Goal: Information Seeking & Learning: Compare options

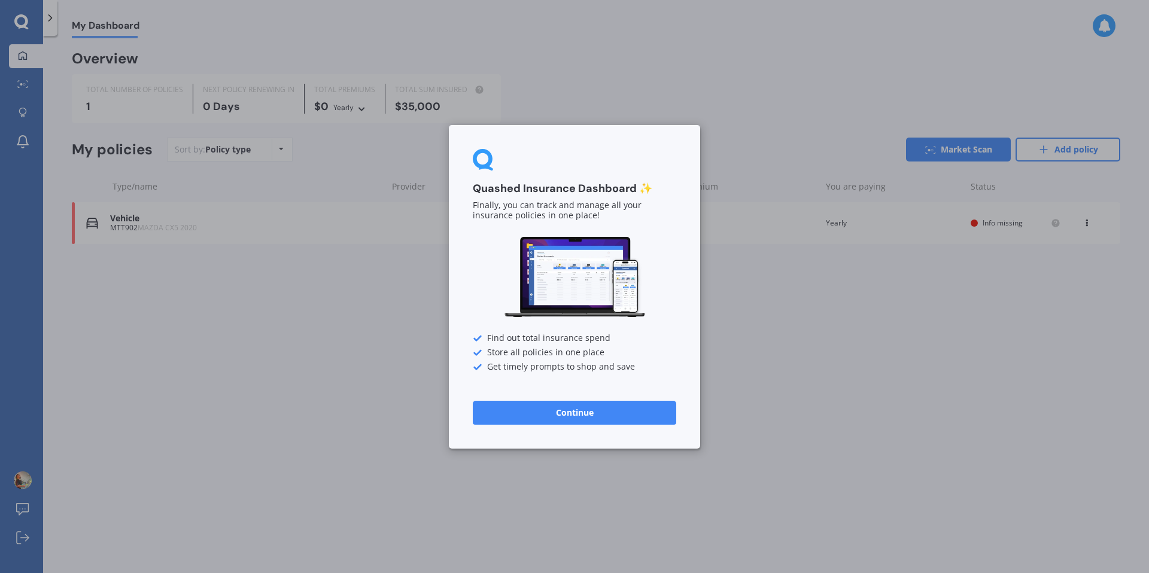
click at [627, 410] on button "Continue" at bounding box center [574, 412] width 203 height 24
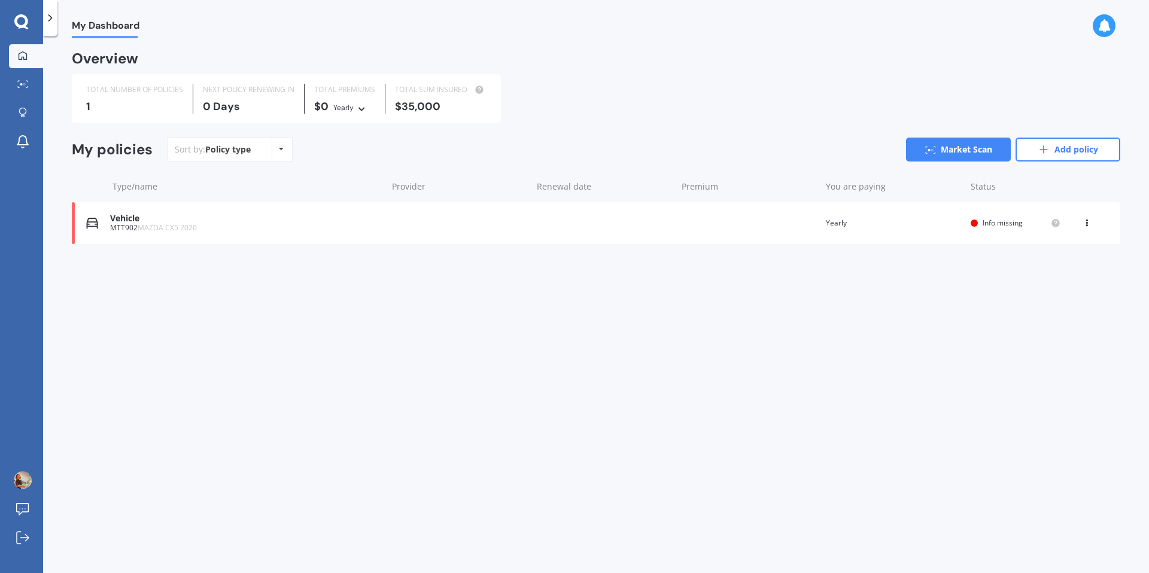
click at [356, 108] on div "Yearly Yearly Six-Monthly Quarterly Monthly Fortnightly Weekly" at bounding box center [350, 107] width 35 height 13
click at [358, 107] on icon at bounding box center [361, 107] width 8 height 7
click at [262, 106] on div "0 Days" at bounding box center [249, 107] width 92 height 12
click at [276, 150] on div "Policy type Alphabetical Date added Renewing next" at bounding box center [281, 150] width 19 height 22
click at [281, 238] on span "Renewing next" at bounding box center [266, 240] width 59 height 11
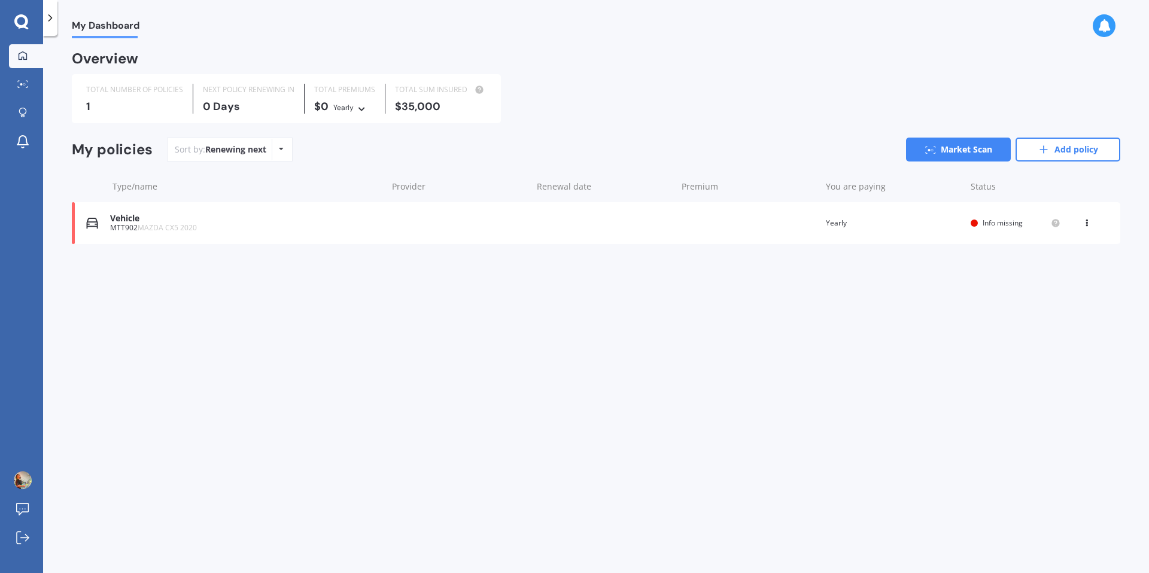
click at [362, 110] on icon at bounding box center [361, 107] width 8 height 7
click at [371, 211] on span "Fortnightly" at bounding box center [364, 213] width 41 height 11
click at [460, 108] on div "$35,000" at bounding box center [450, 107] width 92 height 12
click at [443, 107] on div "$35,000" at bounding box center [450, 107] width 92 height 12
click at [515, 175] on div "Type/name Provider Renewal date Premium You are paying Status" at bounding box center [596, 186] width 1049 height 31
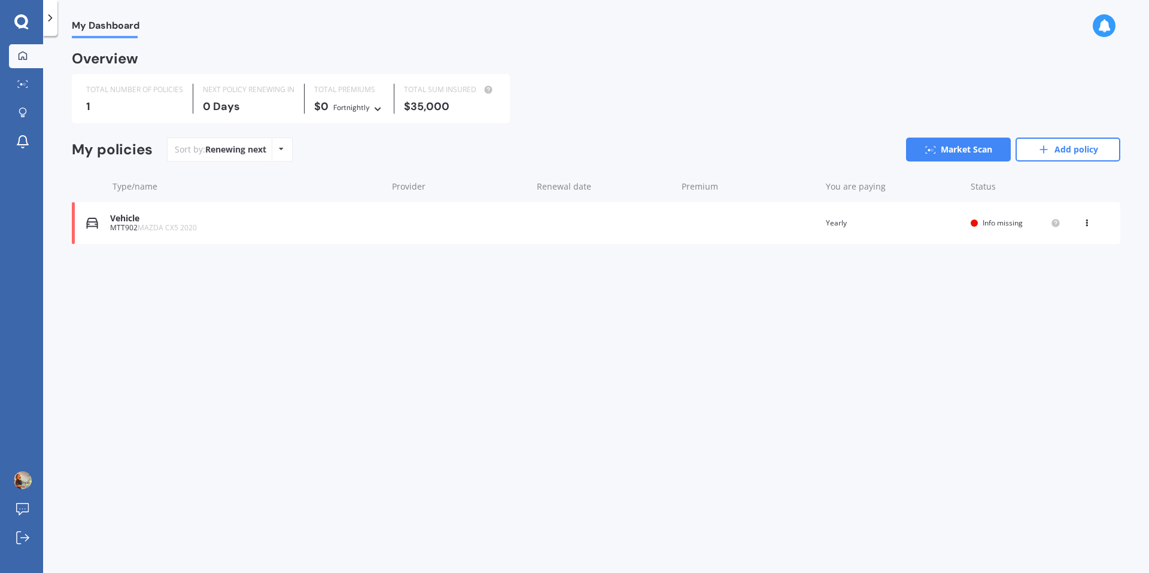
click at [1000, 221] on span "Info missing" at bounding box center [1003, 223] width 40 height 10
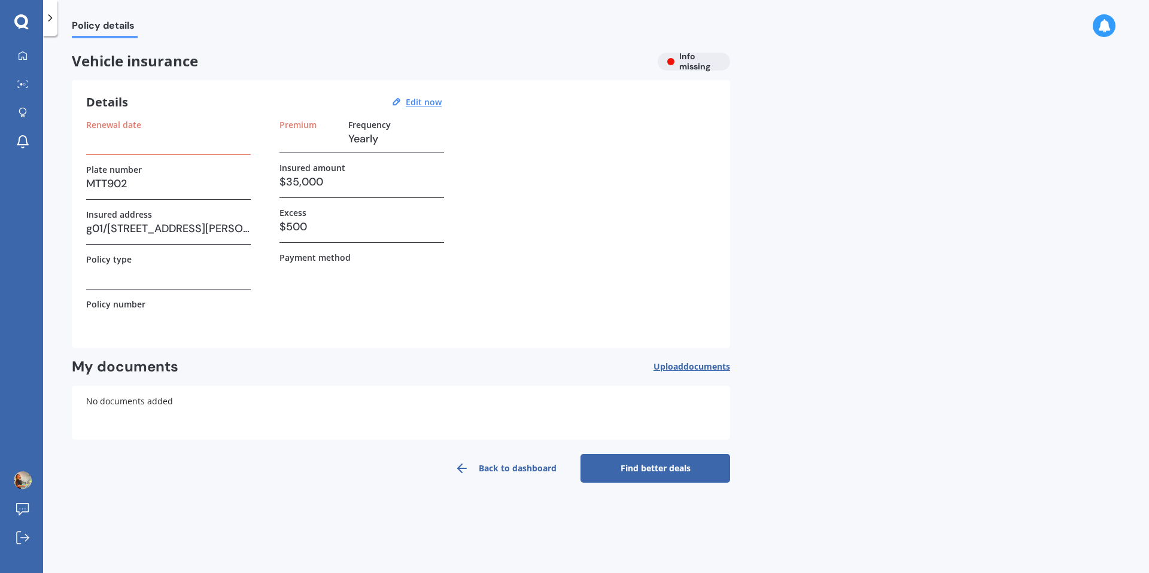
click at [189, 130] on h3 at bounding box center [168, 139] width 165 height 18
click at [171, 142] on h3 at bounding box center [168, 139] width 165 height 18
click at [624, 461] on link "Find better deals" at bounding box center [656, 468] width 150 height 29
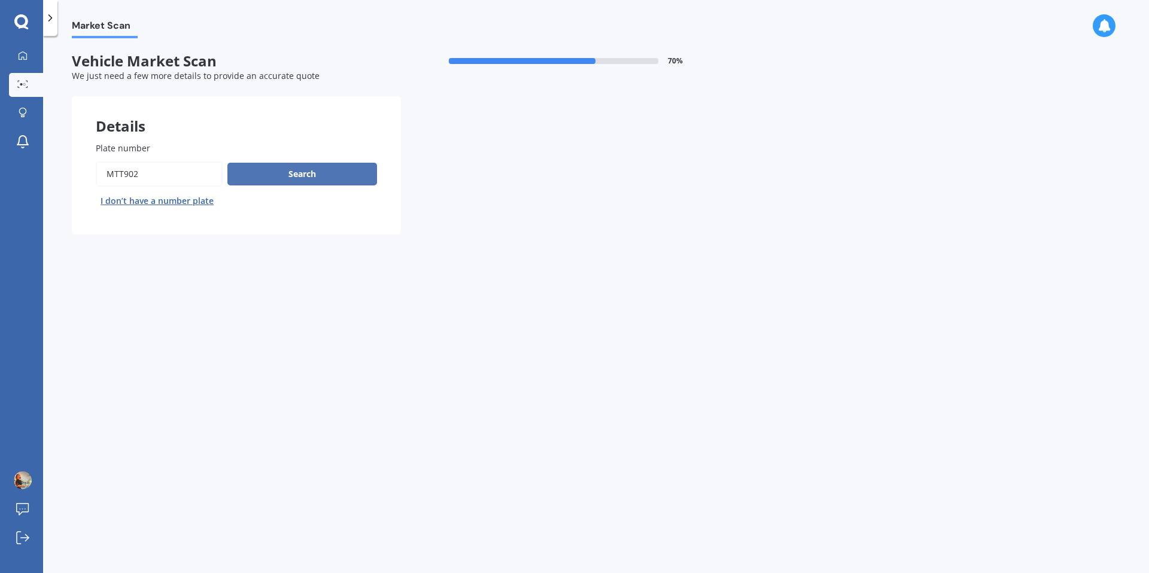
click at [292, 174] on button "Search" at bounding box center [302, 174] width 150 height 23
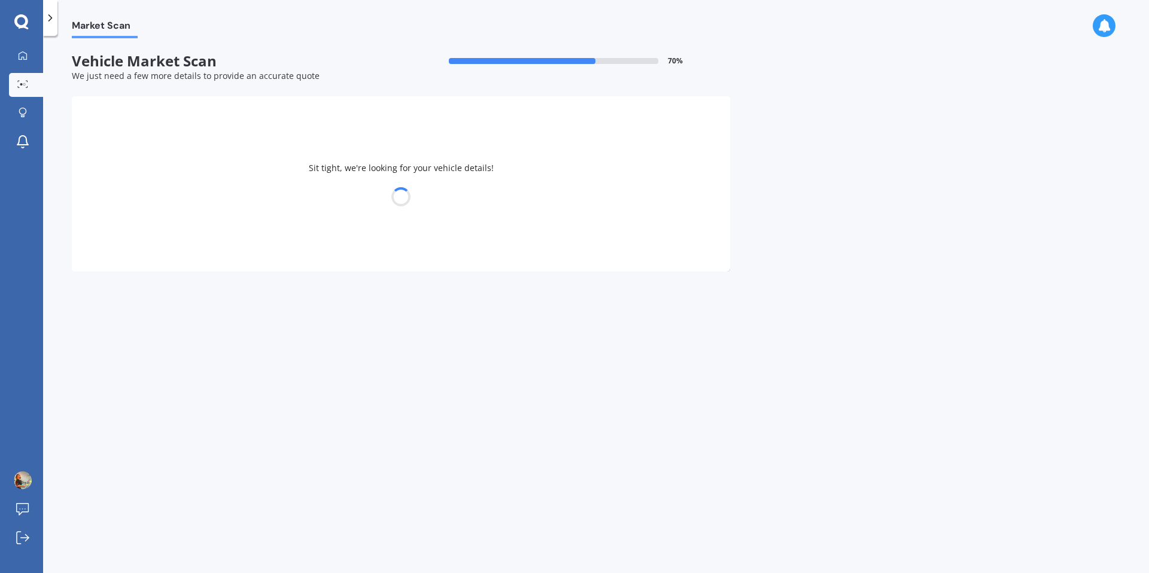
select select "MAZDA"
select select "30"
select select "04"
select select "1986"
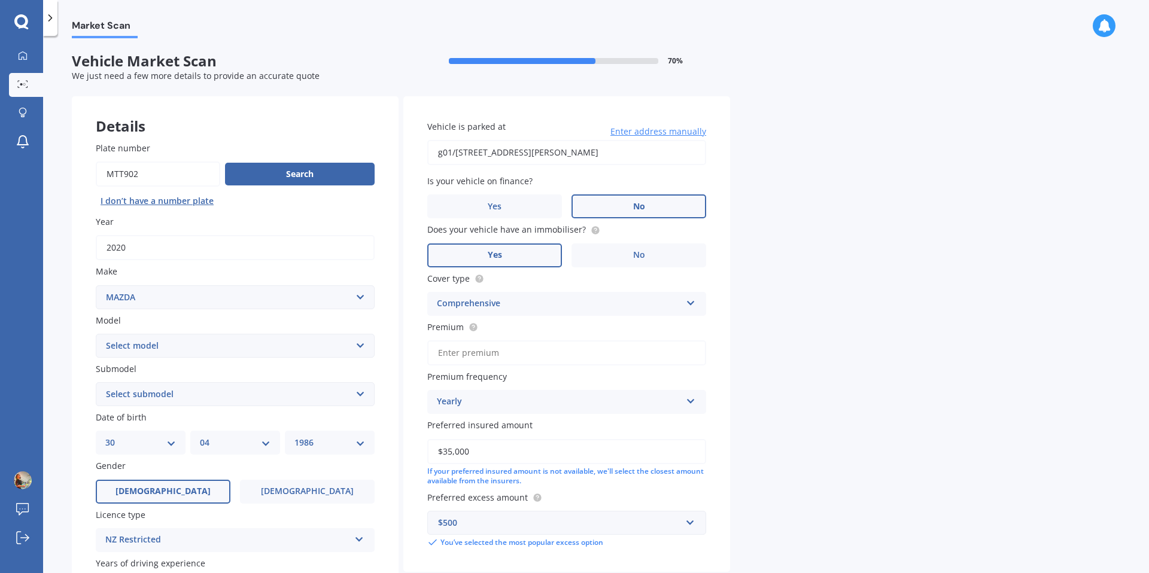
click at [614, 205] on label "No" at bounding box center [639, 207] width 135 height 24
click at [0, 0] on input "No" at bounding box center [0, 0] width 0 height 0
click at [691, 301] on icon at bounding box center [691, 301] width 10 height 8
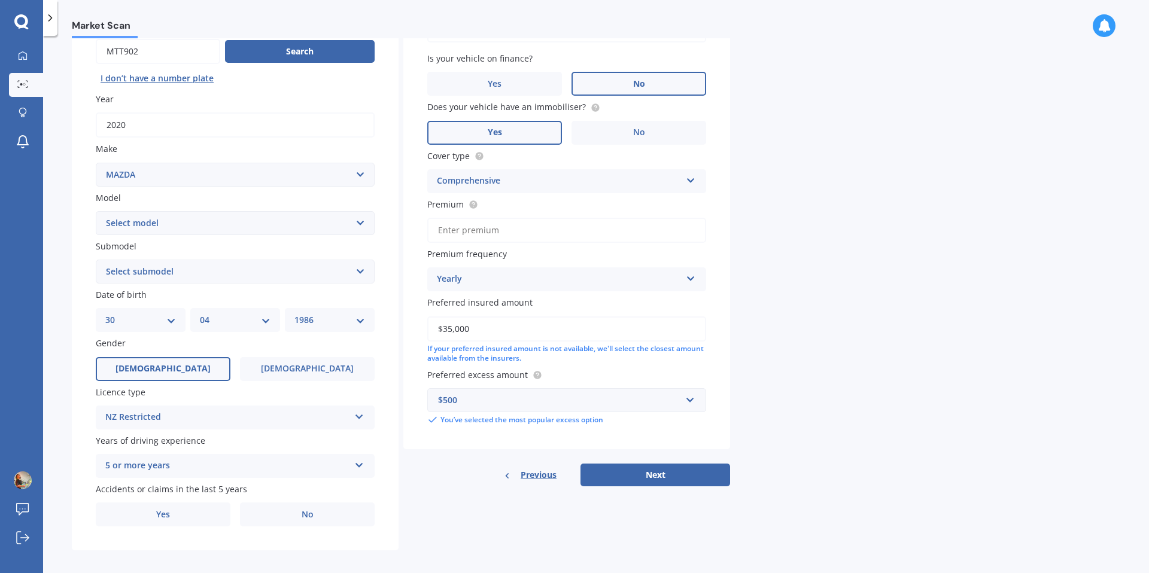
scroll to position [131, 0]
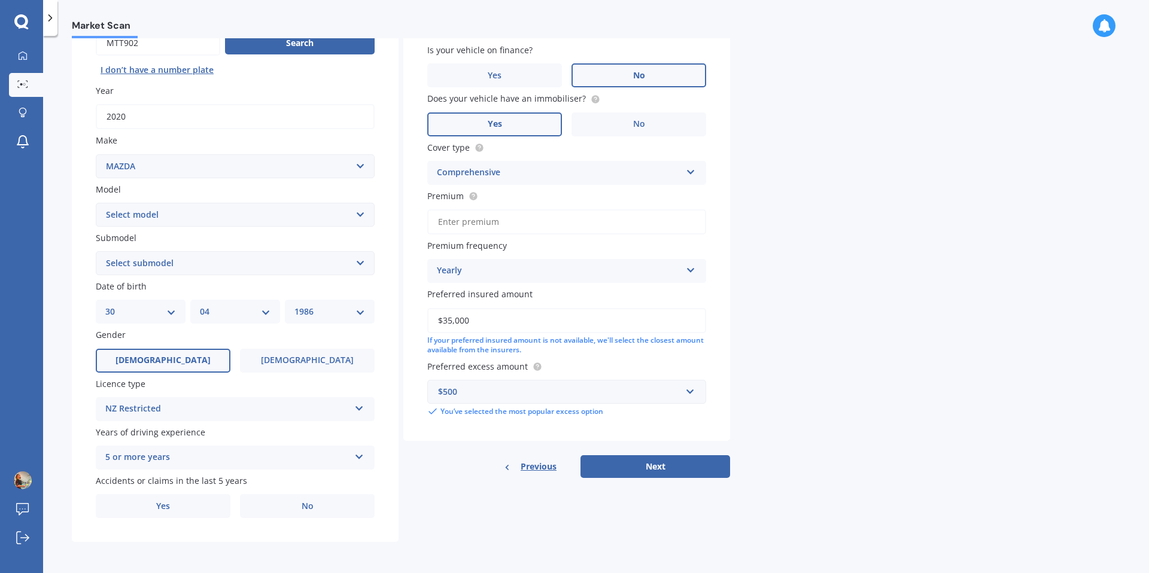
click at [639, 316] on input "$35,000" at bounding box center [566, 320] width 279 height 25
drag, startPoint x: 470, startPoint y: 324, endPoint x: 401, endPoint y: 322, distance: 68.9
click at [401, 322] on div "Details Plate number Search I don’t have a number plate Year [DATE] Make Select…" at bounding box center [401, 254] width 658 height 578
type input "$40,000"
click at [581, 392] on div "$500" at bounding box center [559, 391] width 243 height 13
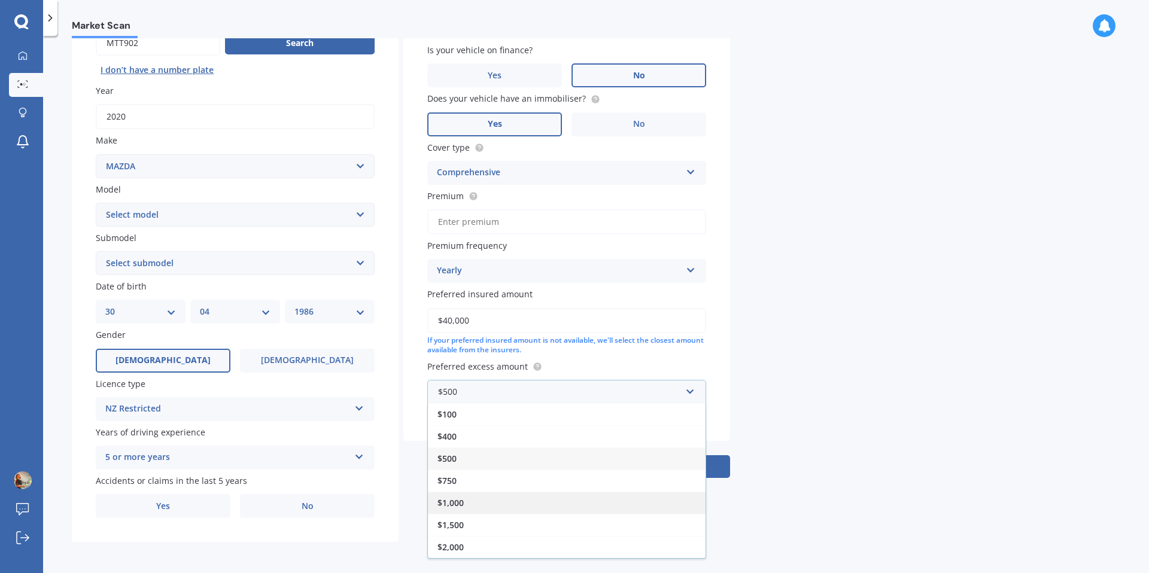
click at [644, 504] on div "$1,000" at bounding box center [567, 503] width 278 height 22
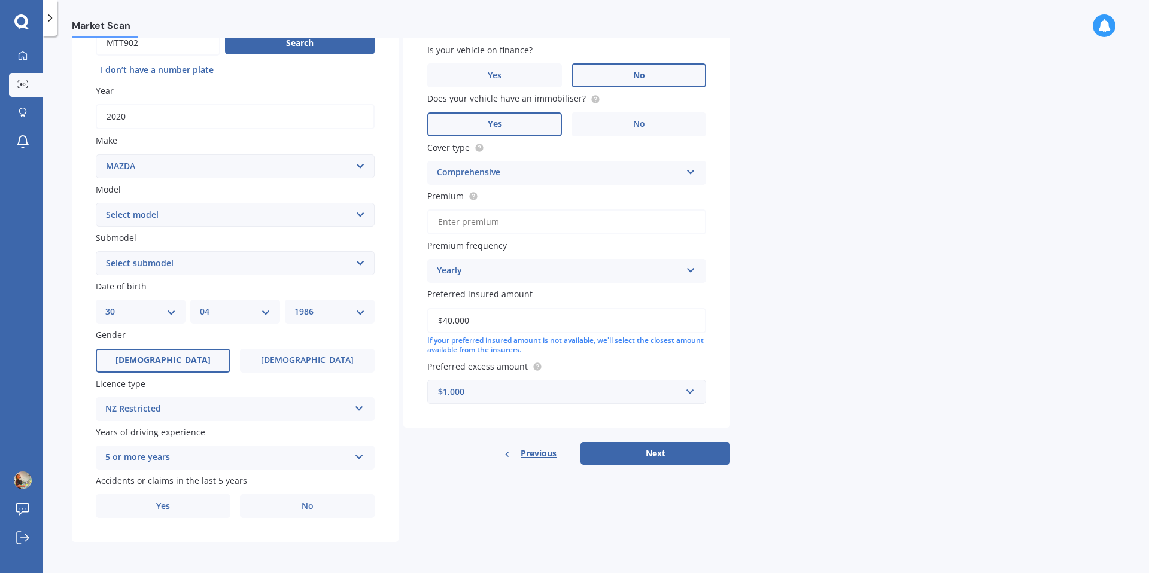
click at [675, 501] on div "Details Plate number Search I don’t have a number plate Year [DATE] Make Select…" at bounding box center [401, 254] width 658 height 578
click at [657, 455] on button "Next" at bounding box center [656, 453] width 150 height 23
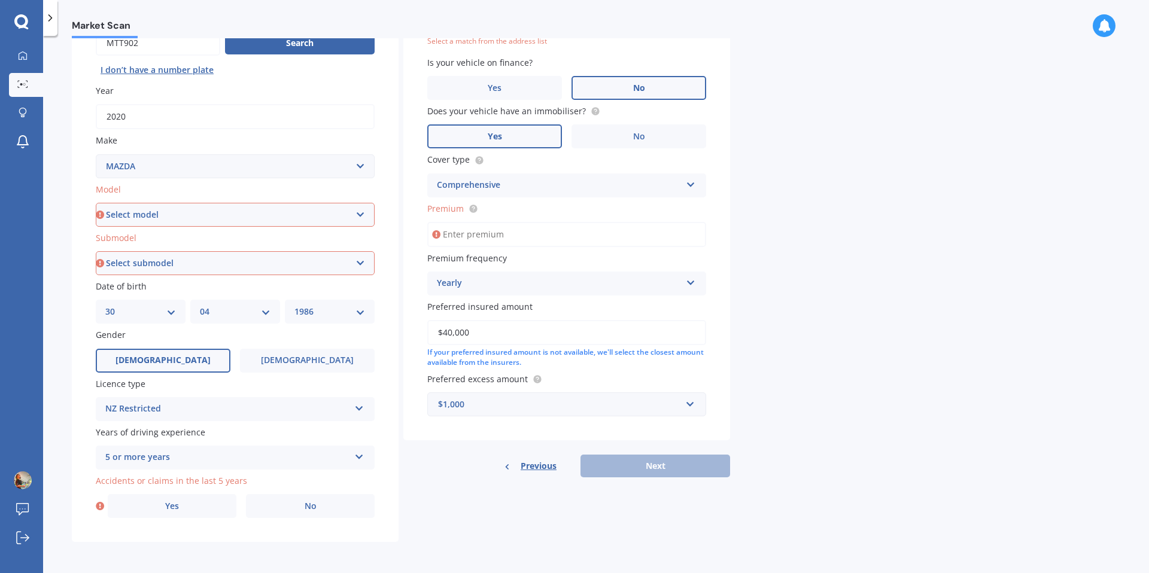
click at [666, 327] on input "$40,000" at bounding box center [566, 332] width 279 height 25
click at [543, 240] on input "Premium" at bounding box center [566, 234] width 279 height 25
click at [654, 464] on div "Previous Next" at bounding box center [566, 466] width 327 height 23
click at [556, 238] on input "Premium" at bounding box center [566, 234] width 279 height 25
type input "$0.00"
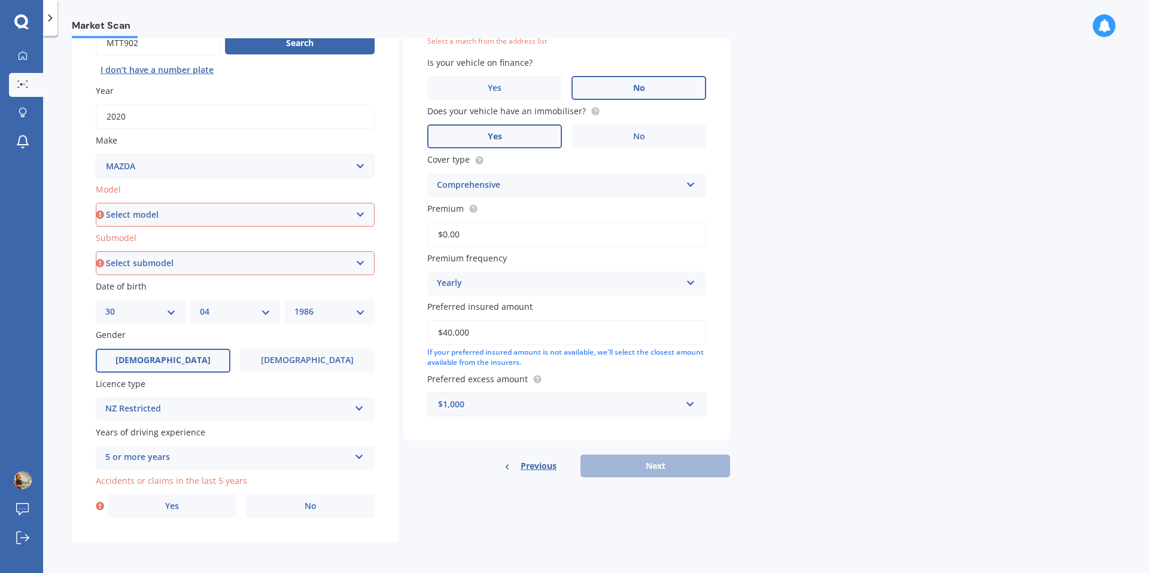
click at [597, 310] on label "Preferred insured amount" at bounding box center [564, 306] width 274 height 13
click at [597, 320] on input "$40,000" at bounding box center [566, 332] width 279 height 25
click at [496, 435] on div "Vehicle is parked at [STREET_ADDRESS][PERSON_NAME] Enter address manually Selec…" at bounding box center [566, 202] width 327 height 475
click at [622, 460] on div "Previous Next" at bounding box center [566, 466] width 327 height 23
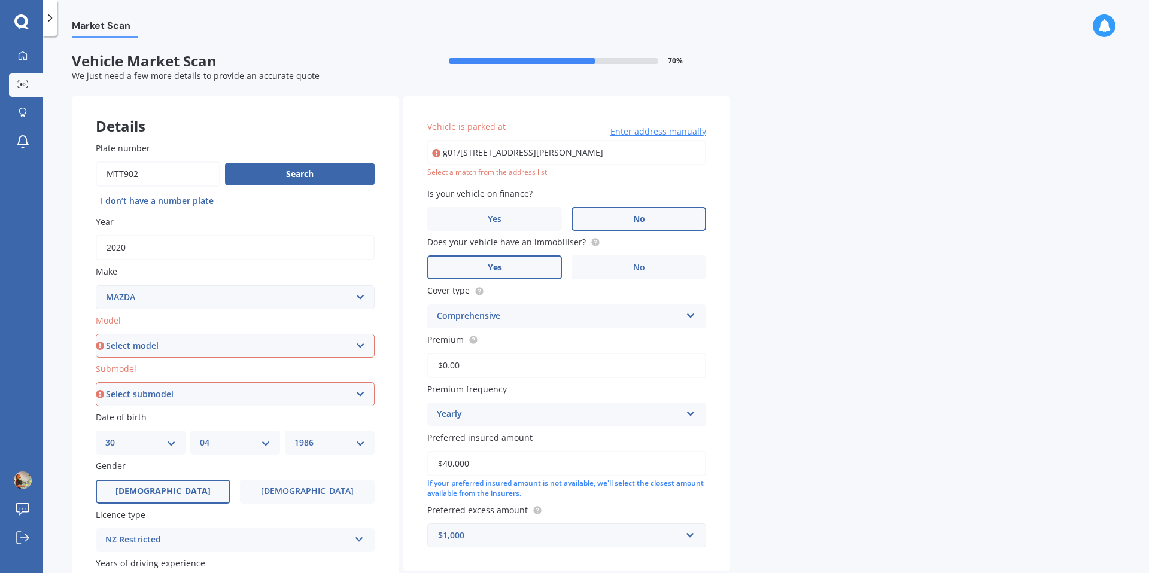
click at [536, 160] on input "g01/[STREET_ADDRESS][PERSON_NAME]" at bounding box center [566, 152] width 279 height 25
type input "g01/[STREET_ADDRESS][PERSON_NAME]"
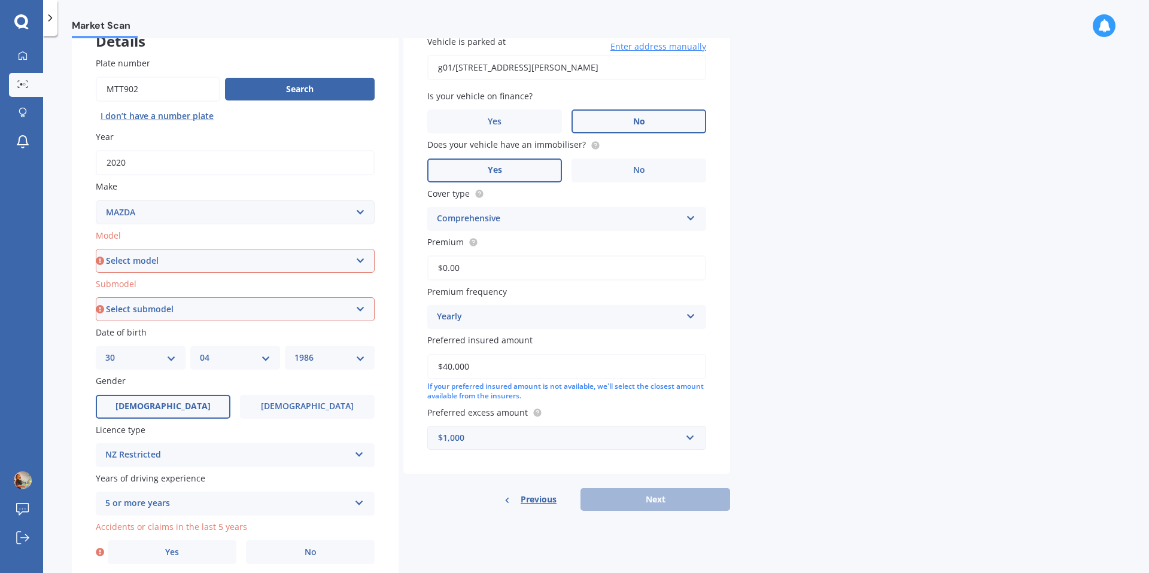
scroll to position [131, 0]
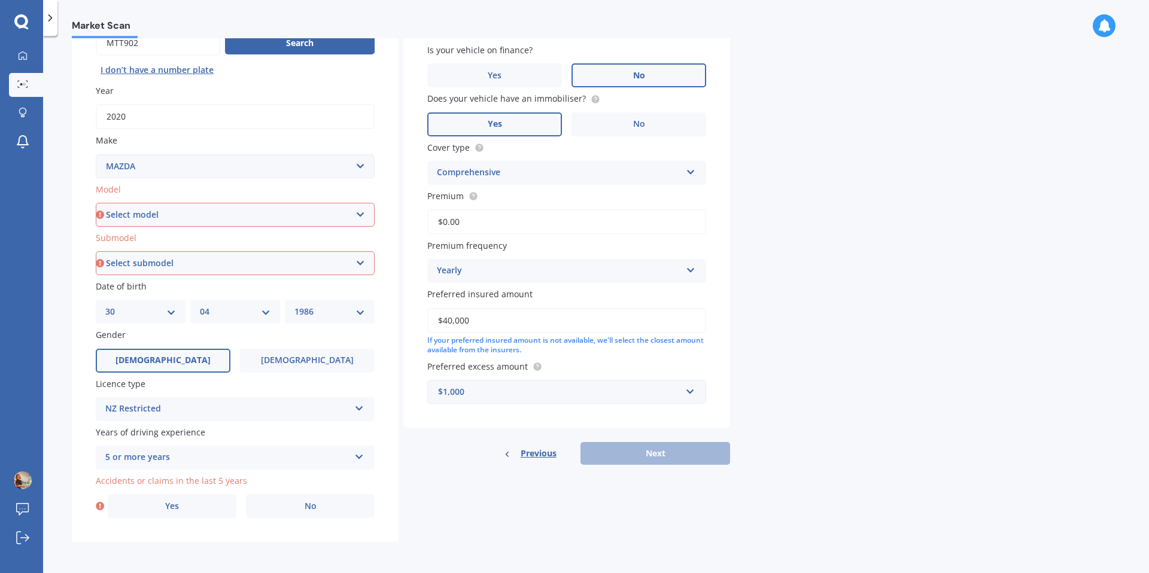
click at [606, 450] on div "Previous Next" at bounding box center [566, 453] width 327 height 23
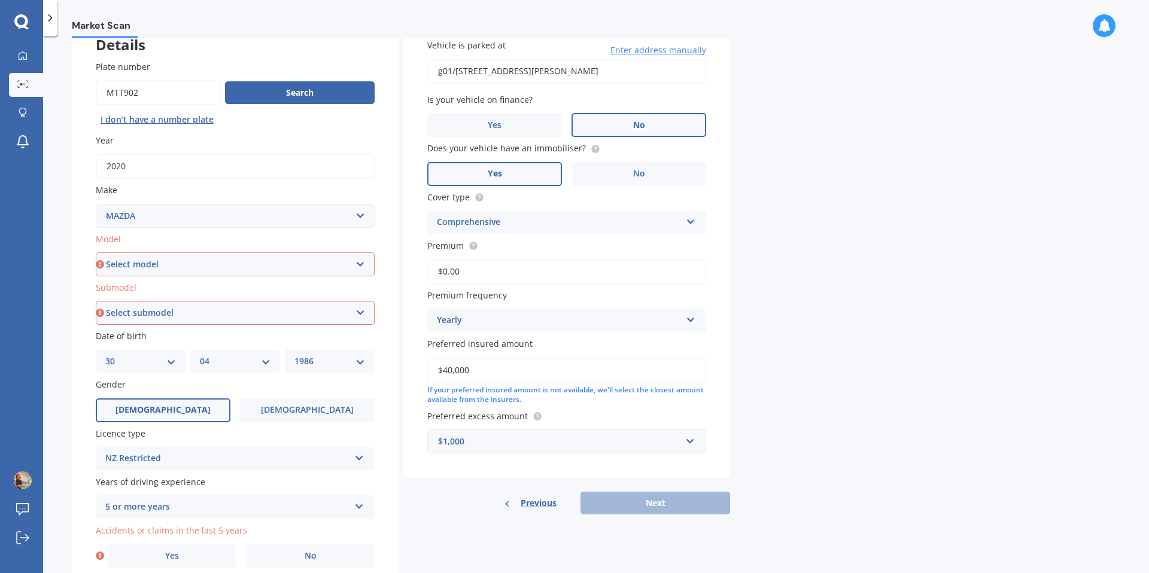
scroll to position [0, 0]
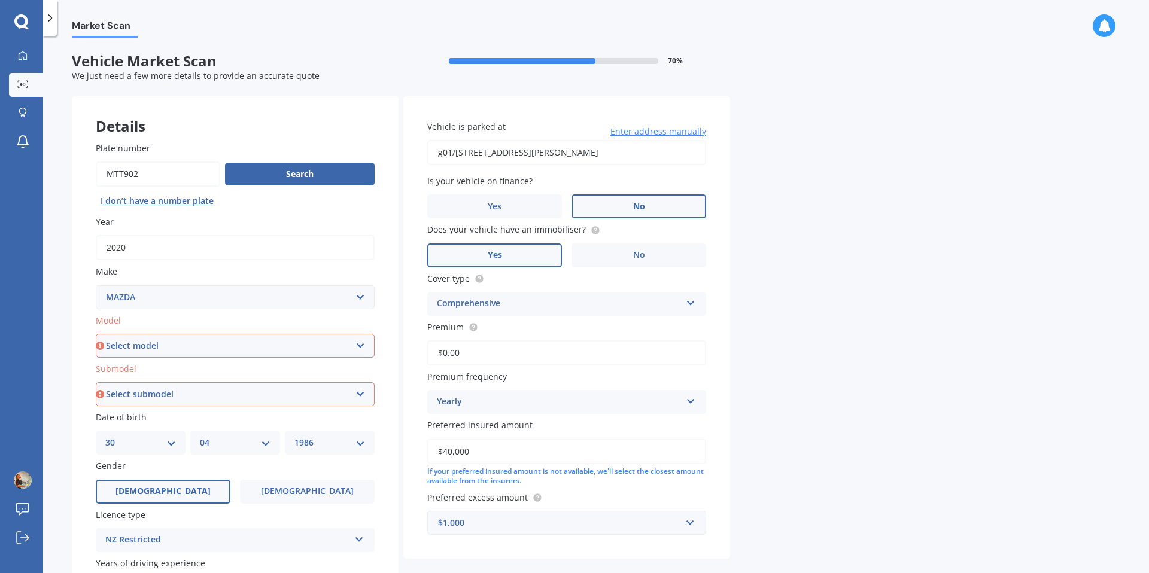
click at [355, 340] on select "Select model 121 2 3 323 323 / Familia 6 626 929 Atenza Autozam Axela AZ3 B2000…" at bounding box center [235, 346] width 279 height 24
select select "CX5"
click at [96, 334] on select "Select model 121 2 3 323 323 / Familia 6 626 929 Atenza Autozam Axela AZ3 B2000…" at bounding box center [235, 346] width 279 height 24
click at [299, 398] on select "Select submodel" at bounding box center [235, 394] width 279 height 24
select select "4WD DIESEL LIMITED"
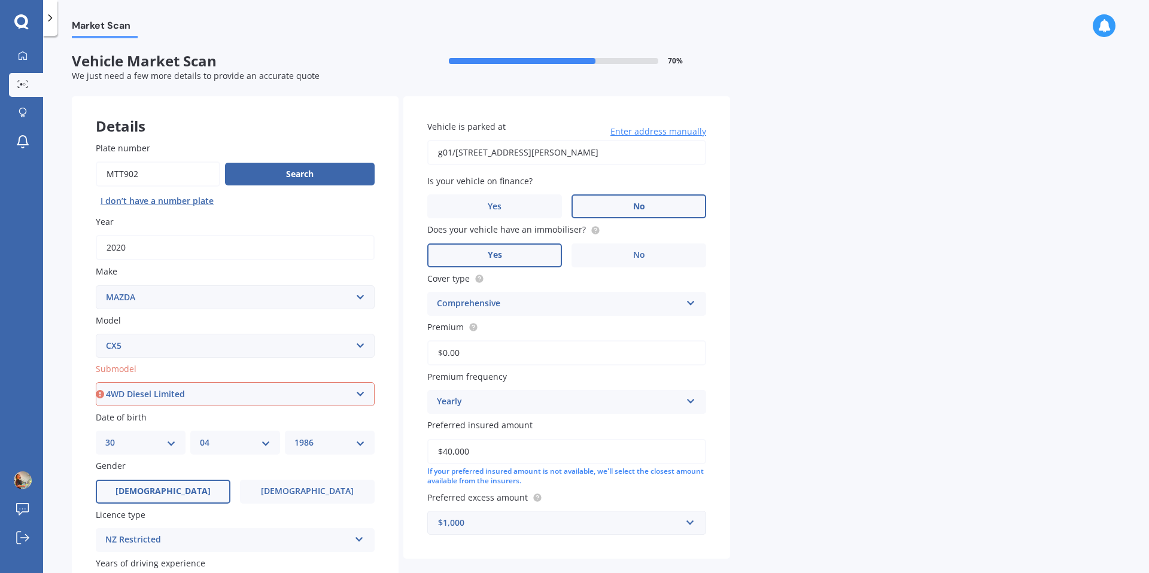
click at [96, 382] on select "Select submodel 2.2 Diesel 2WD XD 2.5S 4WD Diesel Limited 4WD GSX 2.2 Diesel St…" at bounding box center [235, 394] width 279 height 24
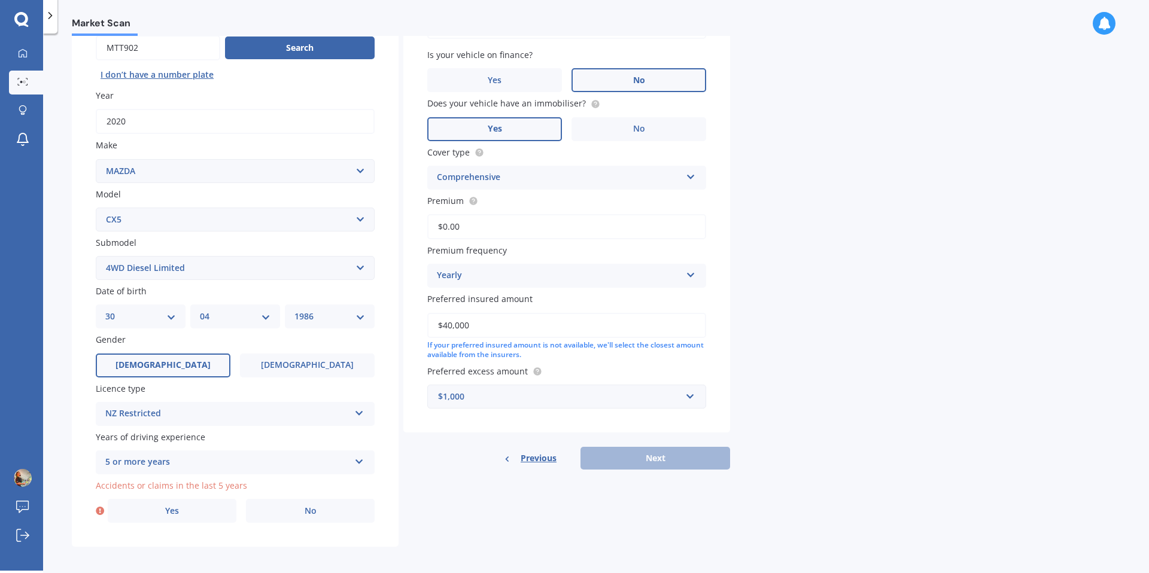
scroll to position [131, 0]
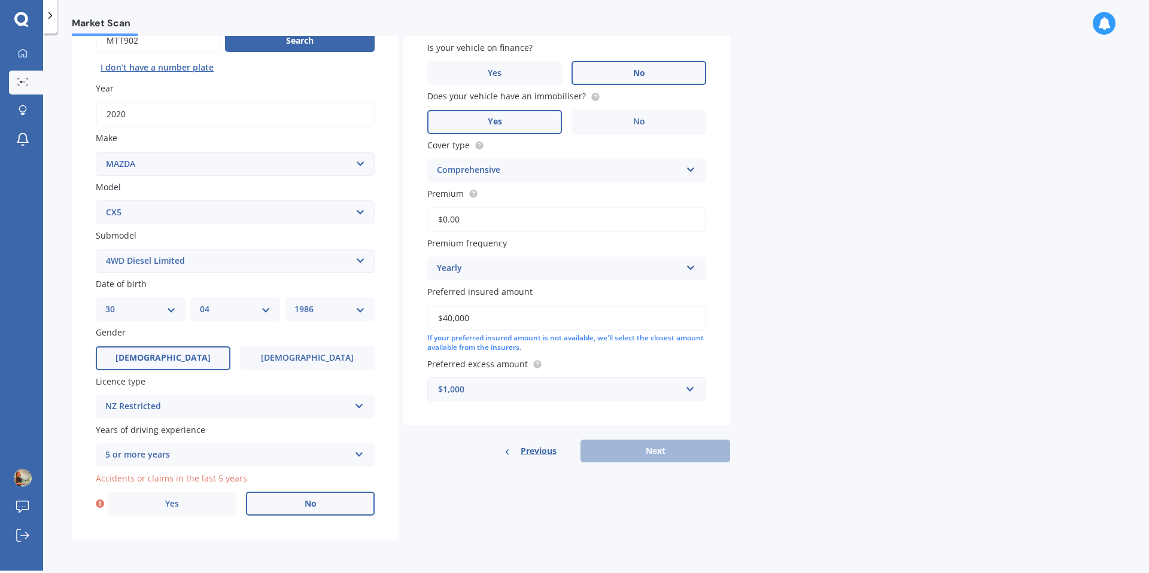
click at [284, 499] on label "No" at bounding box center [310, 504] width 129 height 24
click at [0, 0] on input "No" at bounding box center [0, 0] width 0 height 0
click at [630, 454] on button "Next" at bounding box center [656, 451] width 150 height 23
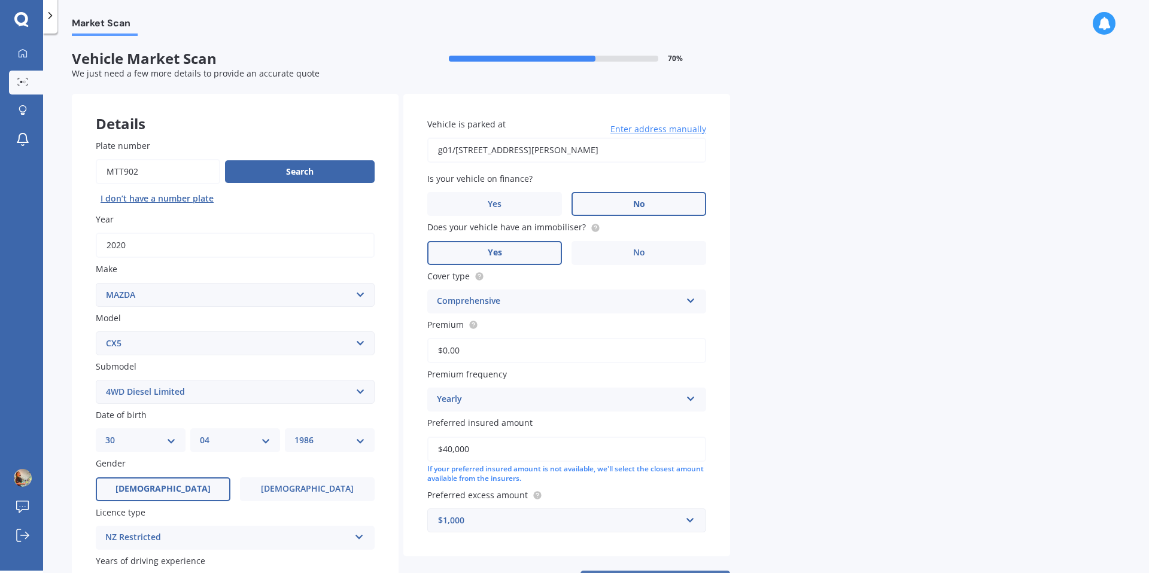
select select "30"
select select "04"
select select "1986"
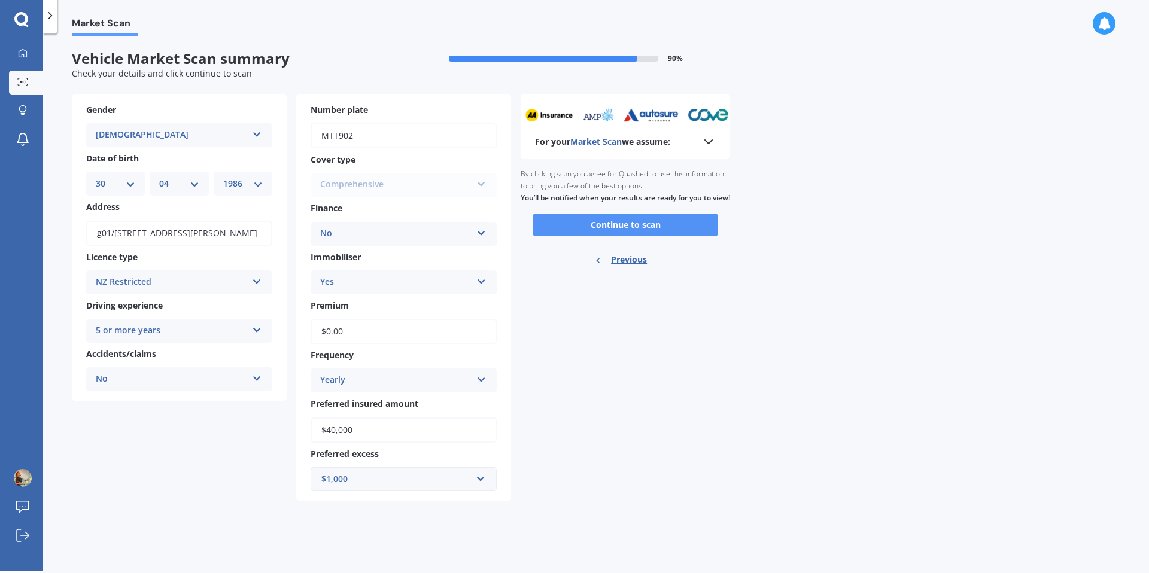
click at [567, 236] on button "Continue to scan" at bounding box center [626, 225] width 186 height 23
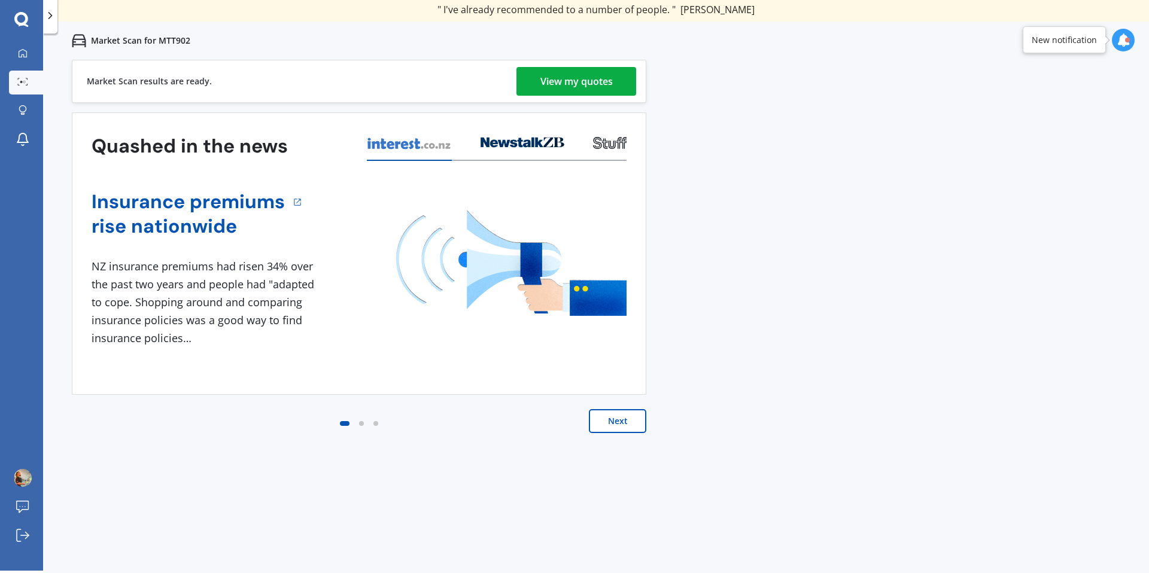
click at [590, 81] on div "View my quotes" at bounding box center [576, 81] width 72 height 29
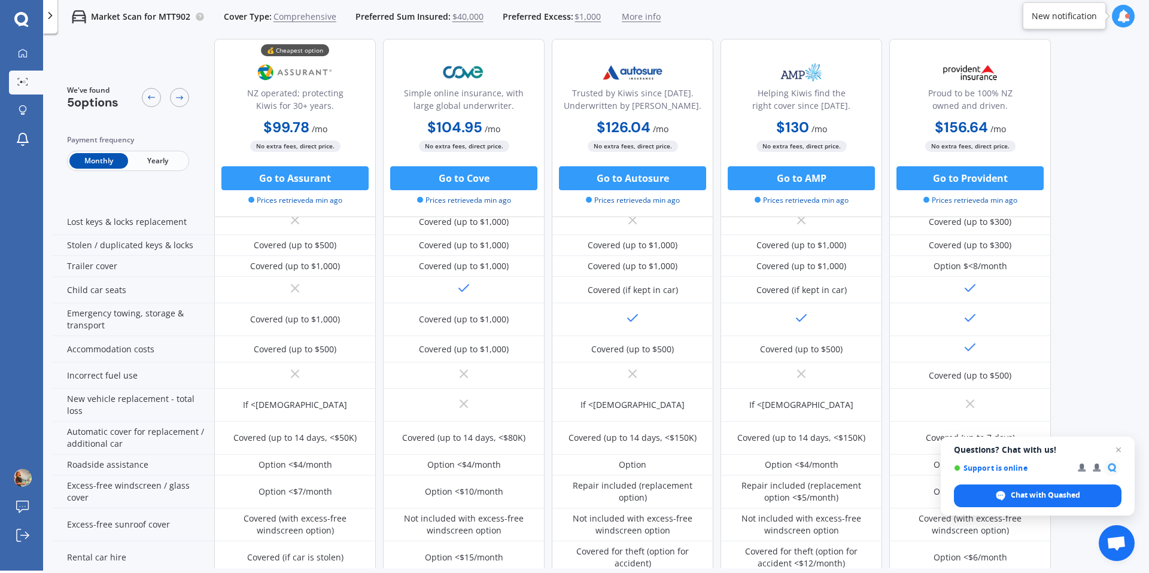
scroll to position [184, 0]
click at [1120, 447] on span "Open chat" at bounding box center [1118, 450] width 15 height 15
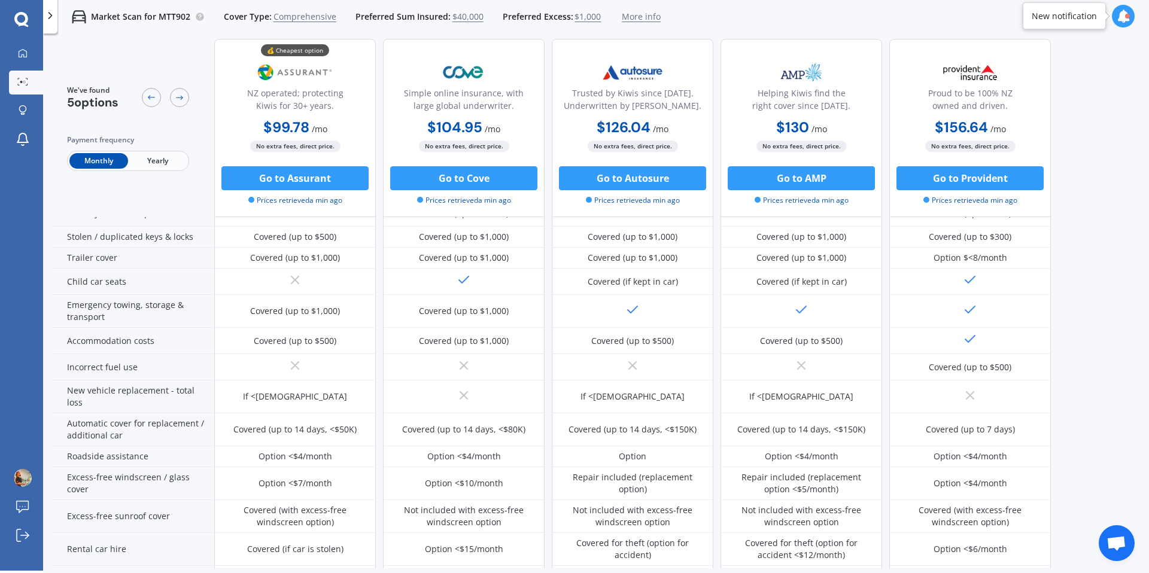
scroll to position [0, 0]
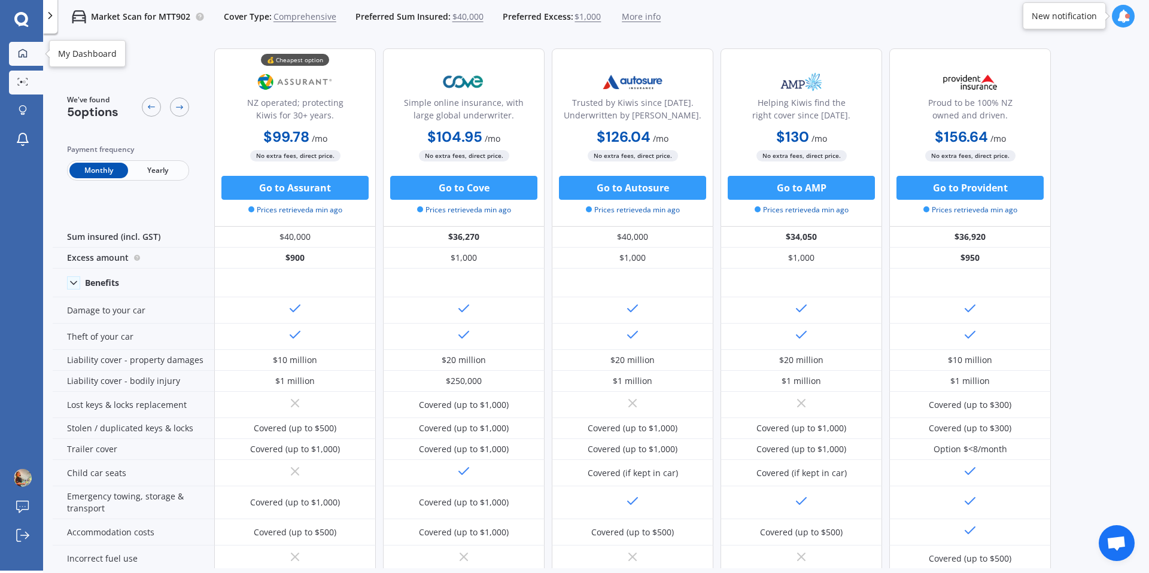
click at [23, 54] on icon at bounding box center [23, 53] width 10 height 10
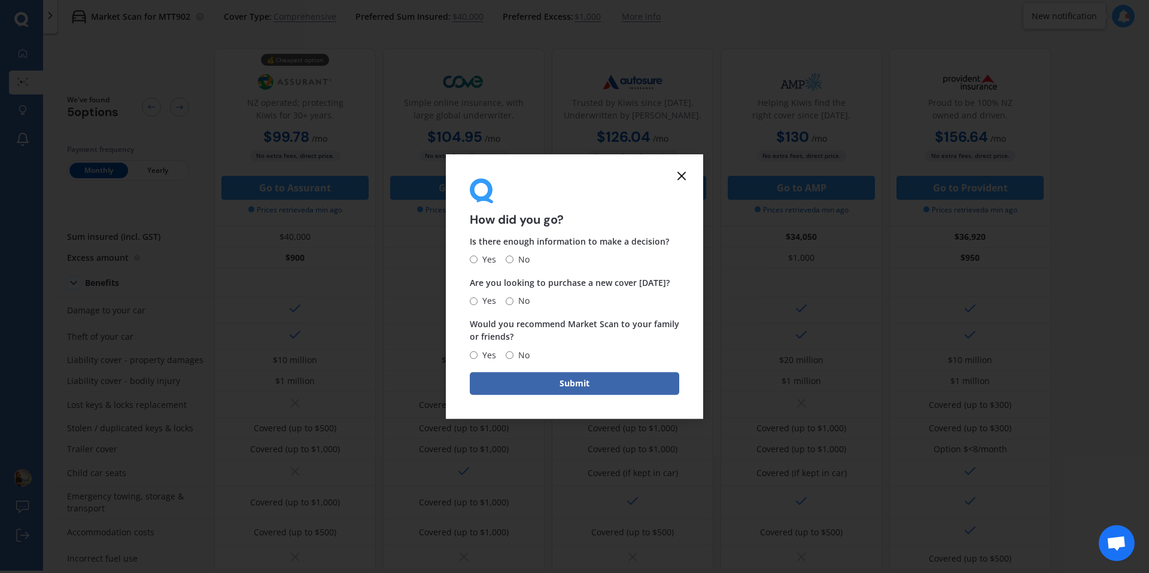
click at [679, 175] on icon at bounding box center [682, 176] width 14 height 14
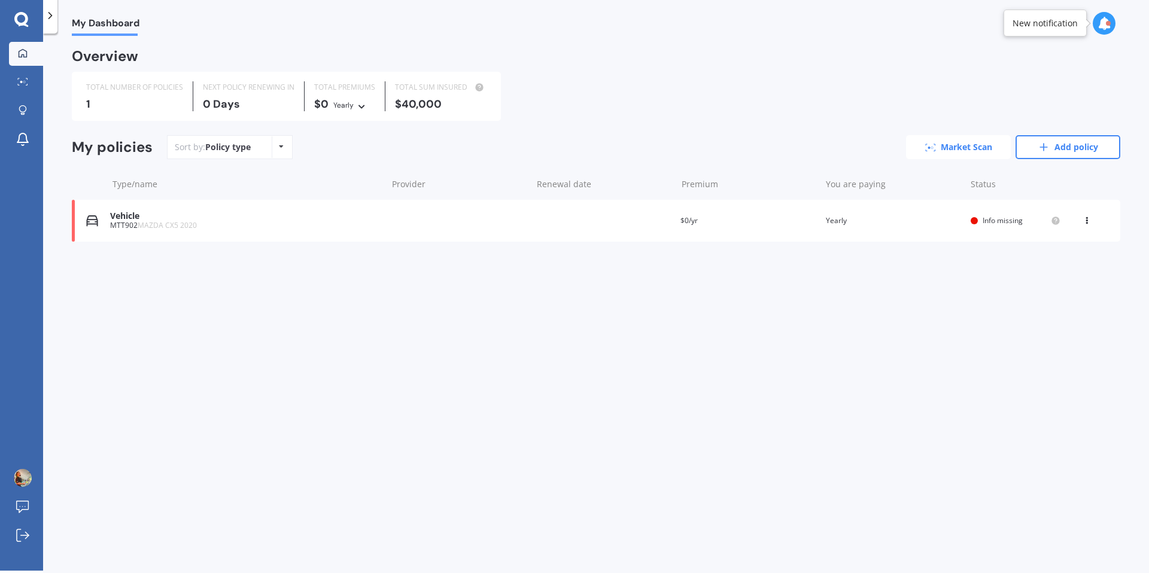
click at [980, 151] on link "Market Scan" at bounding box center [958, 147] width 105 height 24
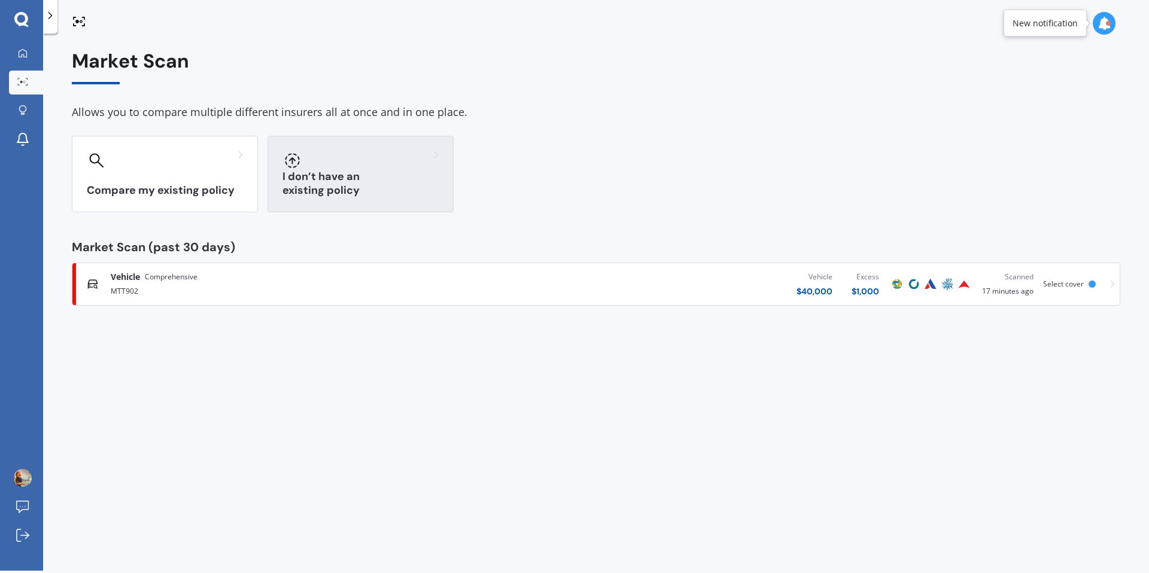
click at [287, 160] on icon at bounding box center [292, 160] width 15 height 15
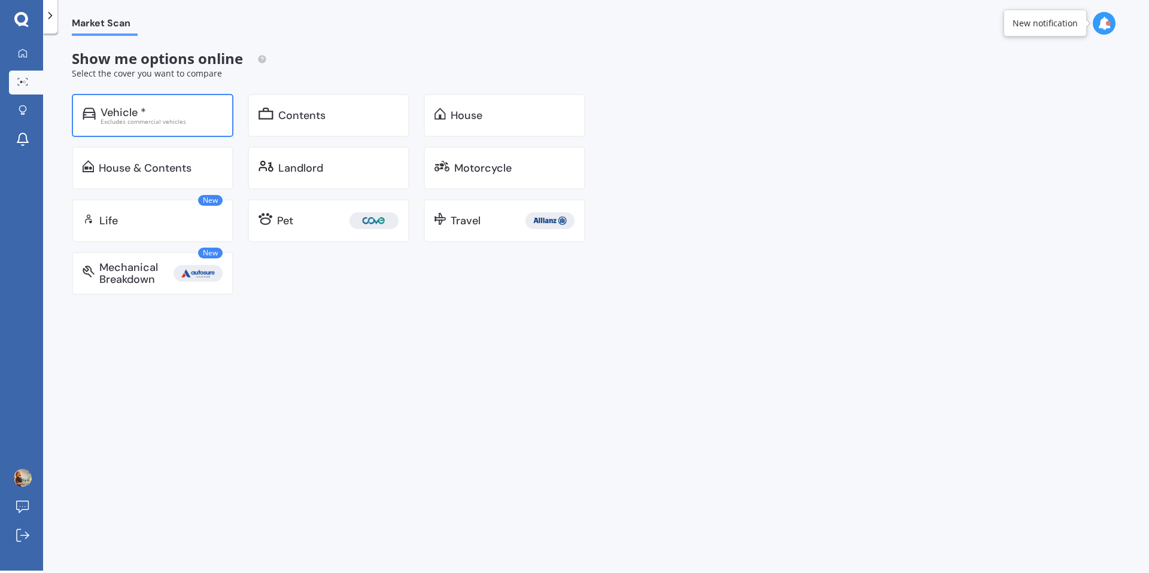
click at [146, 123] on div "Excludes commercial vehicles" at bounding box center [162, 122] width 122 height 6
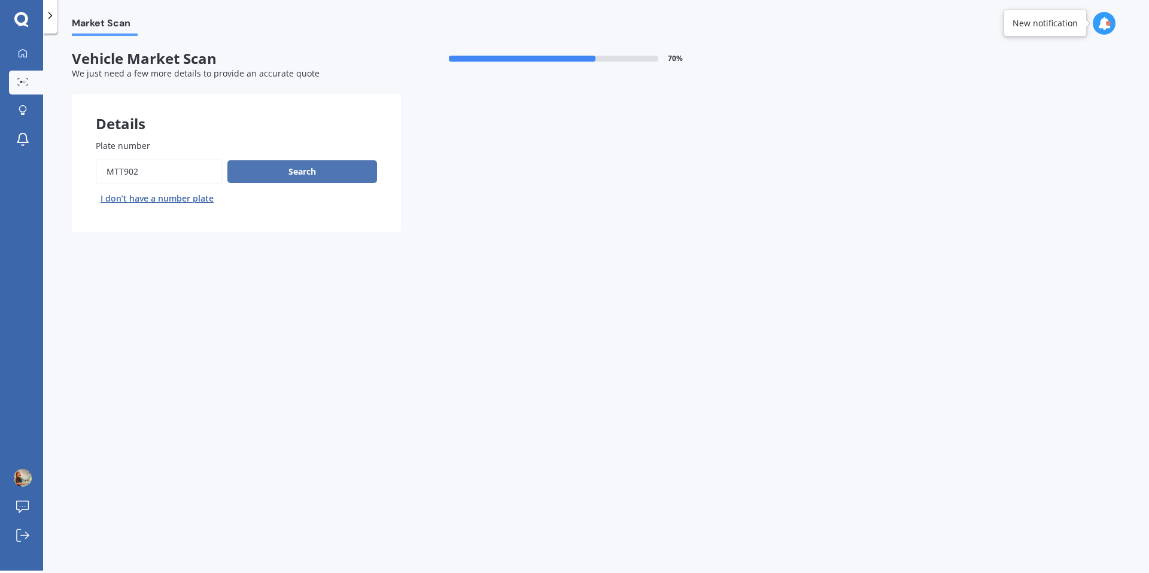
click at [258, 176] on button "Search" at bounding box center [302, 171] width 150 height 23
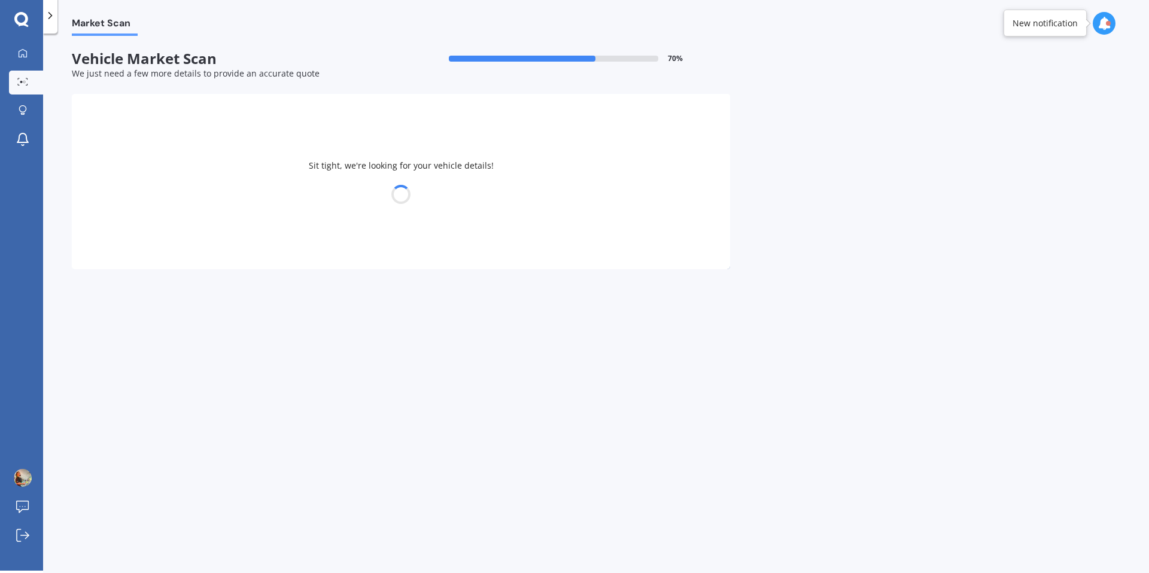
select select "MAZDA"
select select "30"
select select "04"
select select "1986"
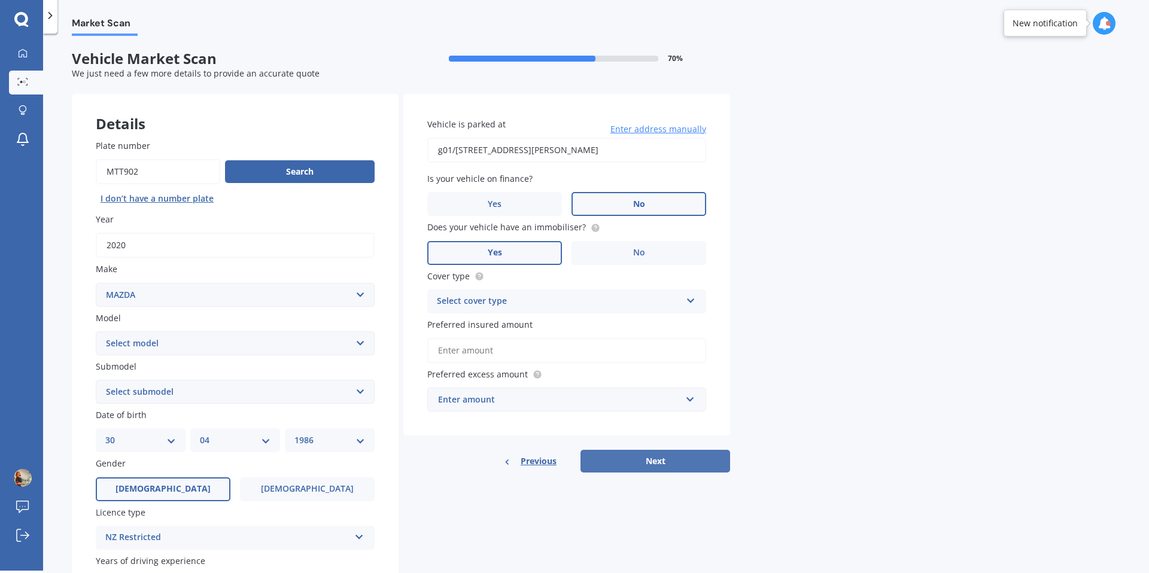
click at [649, 471] on button "Next" at bounding box center [656, 461] width 150 height 23
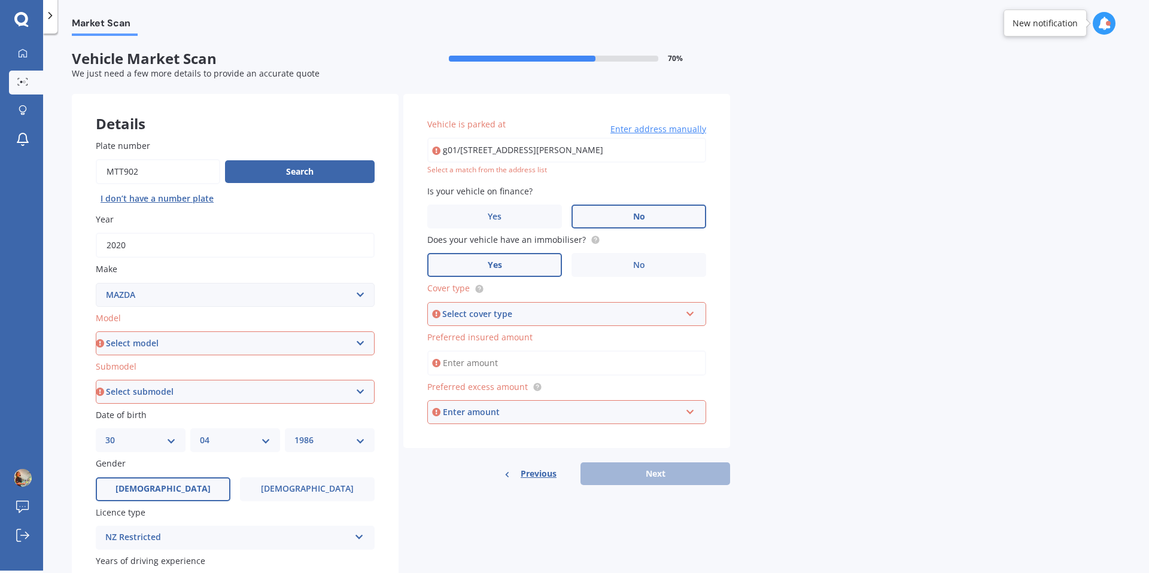
click at [338, 356] on div "Plate number Search I don’t have a number plate Year [DATE] Make Select make AC…" at bounding box center [235, 394] width 327 height 556
click at [338, 345] on select "Select model 121 2 3 323 323 / Familia 6 626 929 Atenza Autozam Axela AZ3 B2000…" at bounding box center [235, 344] width 279 height 24
select select "CX5"
click at [96, 332] on select "Select model 121 2 3 323 323 / Familia 6 626 929 Atenza Autozam Axela AZ3 B2000…" at bounding box center [235, 344] width 279 height 24
click at [271, 398] on select "Select submodel" at bounding box center [235, 392] width 279 height 24
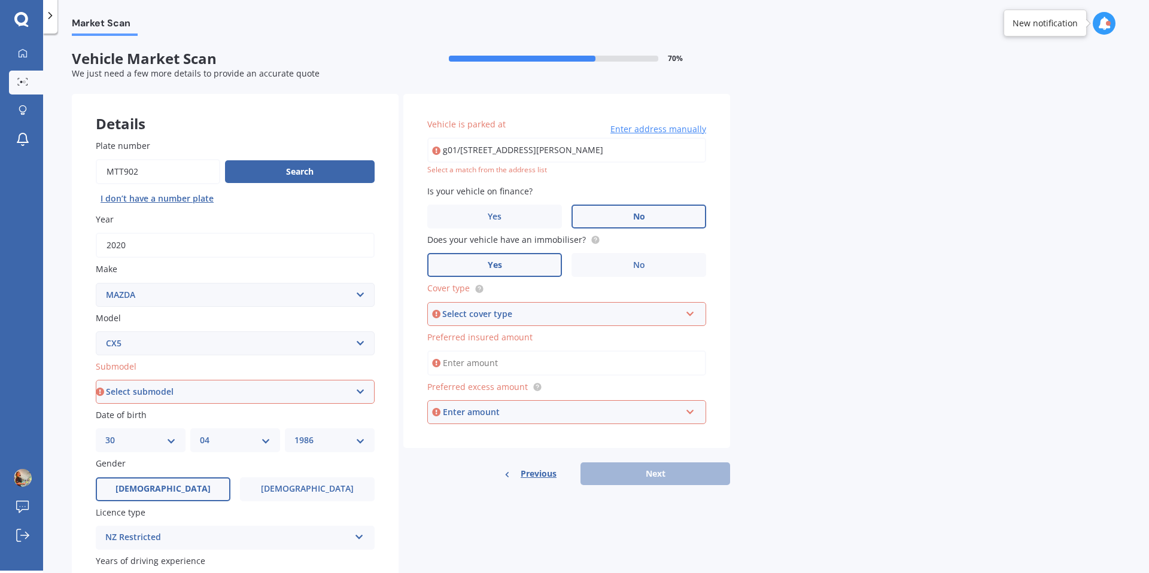
select select "4WD DIESEL LIMITED"
click at [96, 380] on select "Select submodel 2.2 Diesel 2WD XD 2.5S 4WD Diesel Limited 4WD GSX 2.2 Diesel St…" at bounding box center [235, 392] width 279 height 24
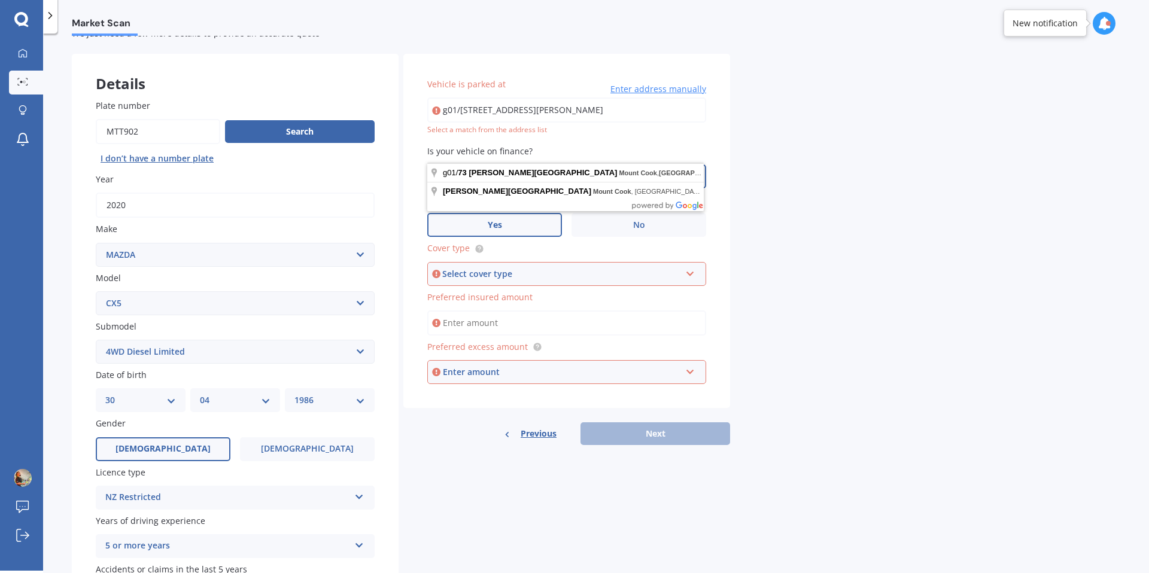
scroll to position [45, 0]
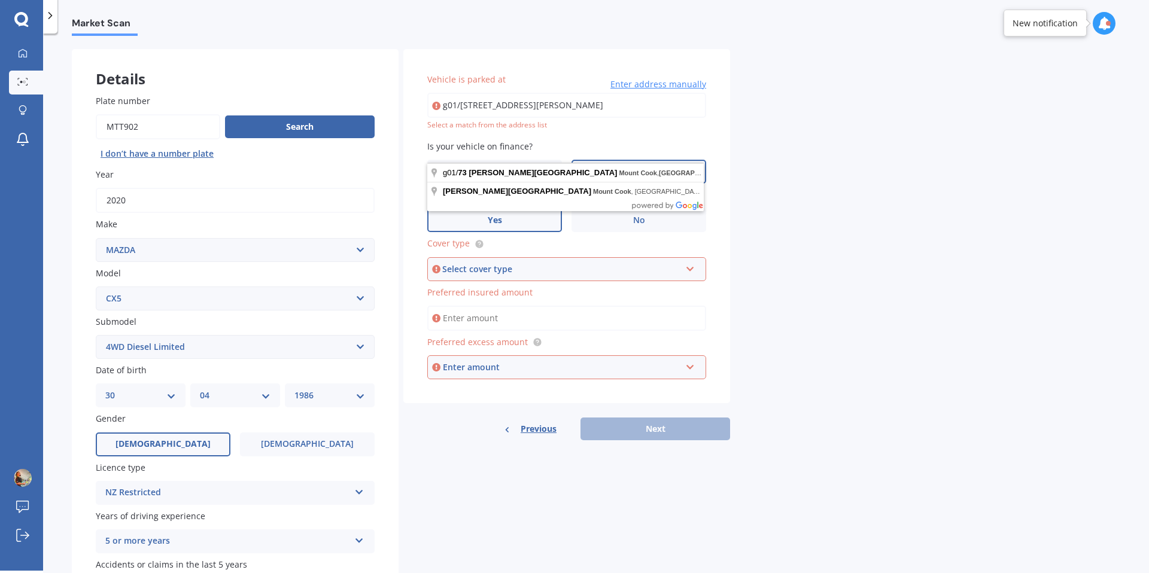
click at [465, 479] on div "Details Plate number Search I don’t have a number plate Year [DATE] Make Select…" at bounding box center [401, 338] width 658 height 578
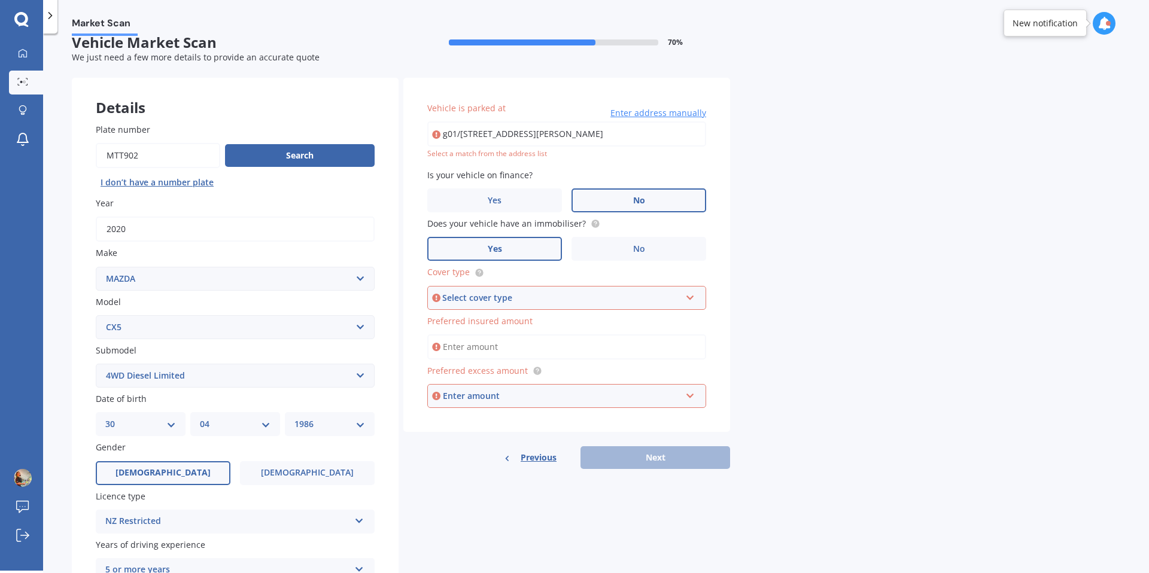
scroll to position [0, 0]
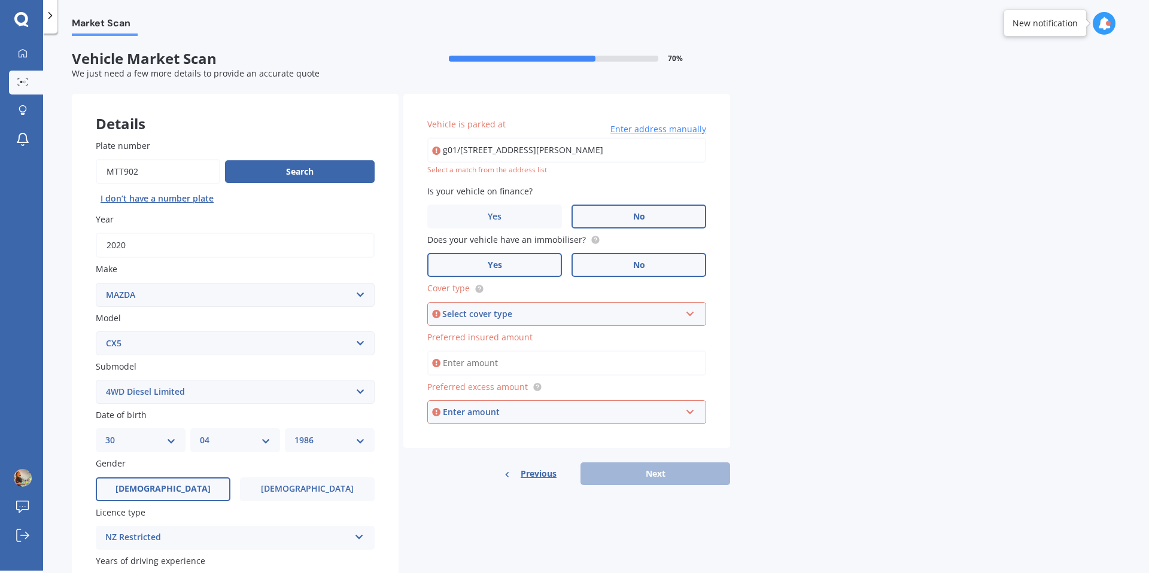
click at [597, 262] on label "No" at bounding box center [639, 265] width 135 height 24
click at [0, 0] on input "No" at bounding box center [0, 0] width 0 height 0
click at [529, 271] on label "Yes" at bounding box center [494, 265] width 135 height 24
click at [0, 0] on input "Yes" at bounding box center [0, 0] width 0 height 0
click at [551, 310] on div "Select cover type" at bounding box center [561, 314] width 238 height 13
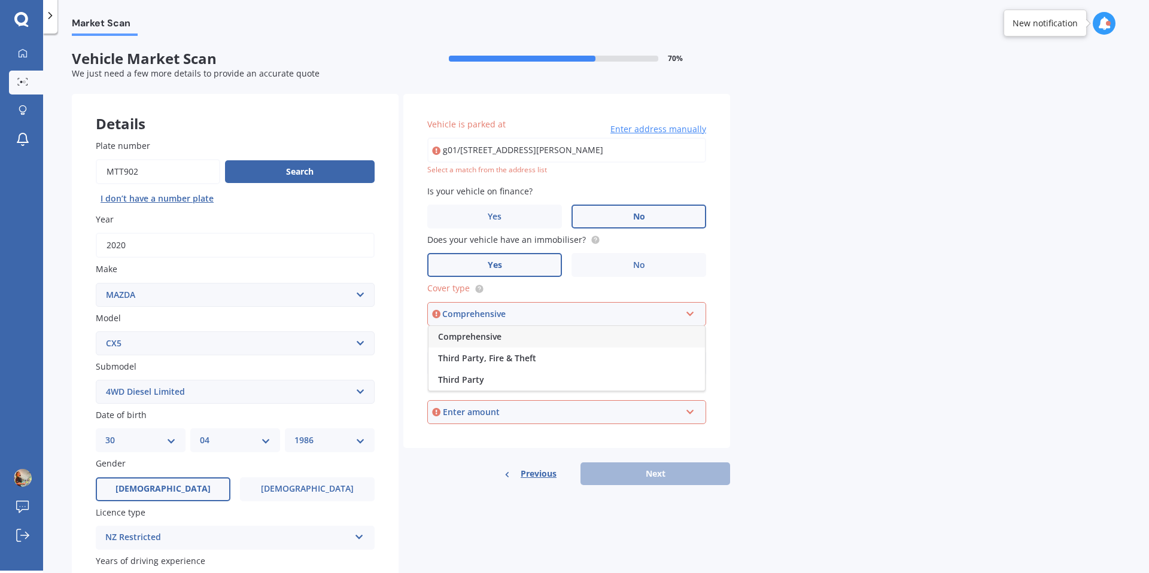
click at [549, 336] on div "Comprehensive" at bounding box center [567, 337] width 277 height 22
click at [568, 369] on input "Preferred insured amount" at bounding box center [566, 363] width 279 height 25
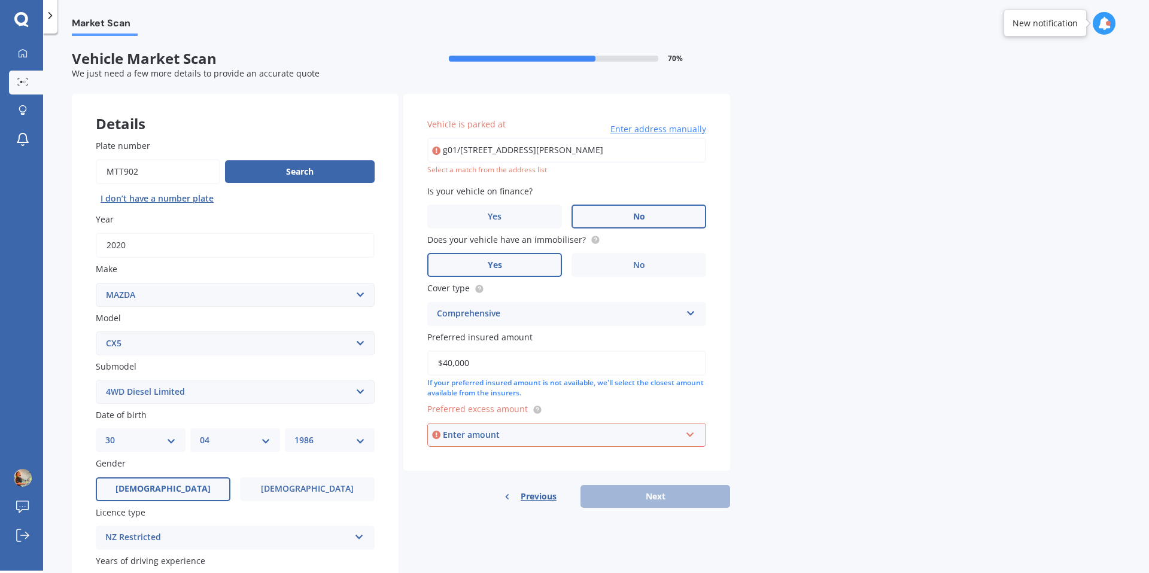
type input "$40,000"
click at [558, 439] on div "Enter amount" at bounding box center [562, 435] width 238 height 13
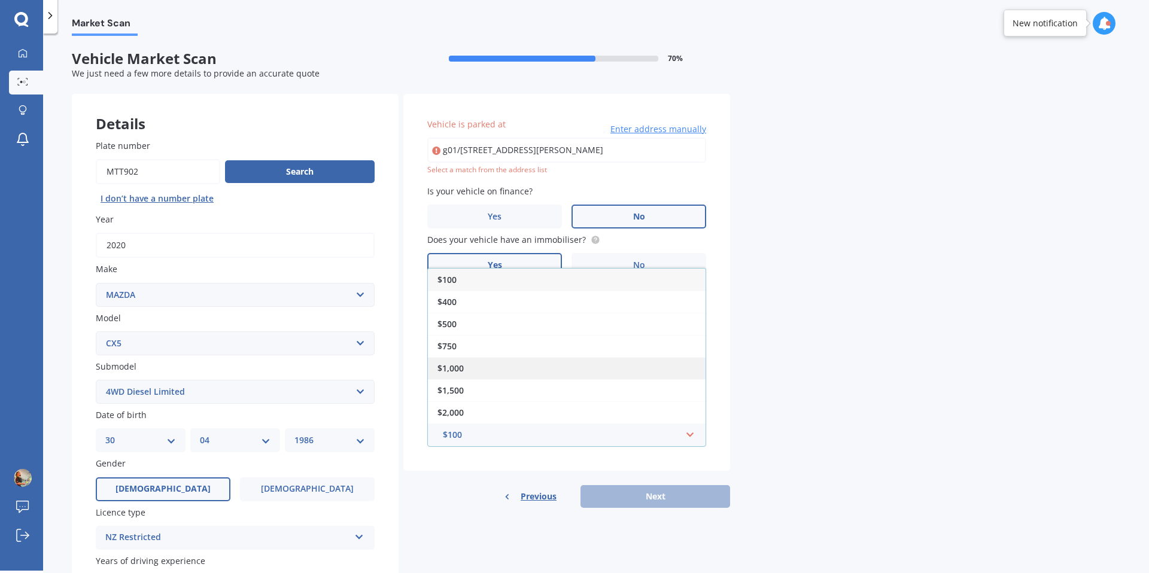
click at [527, 367] on div "$1,000" at bounding box center [567, 368] width 278 height 22
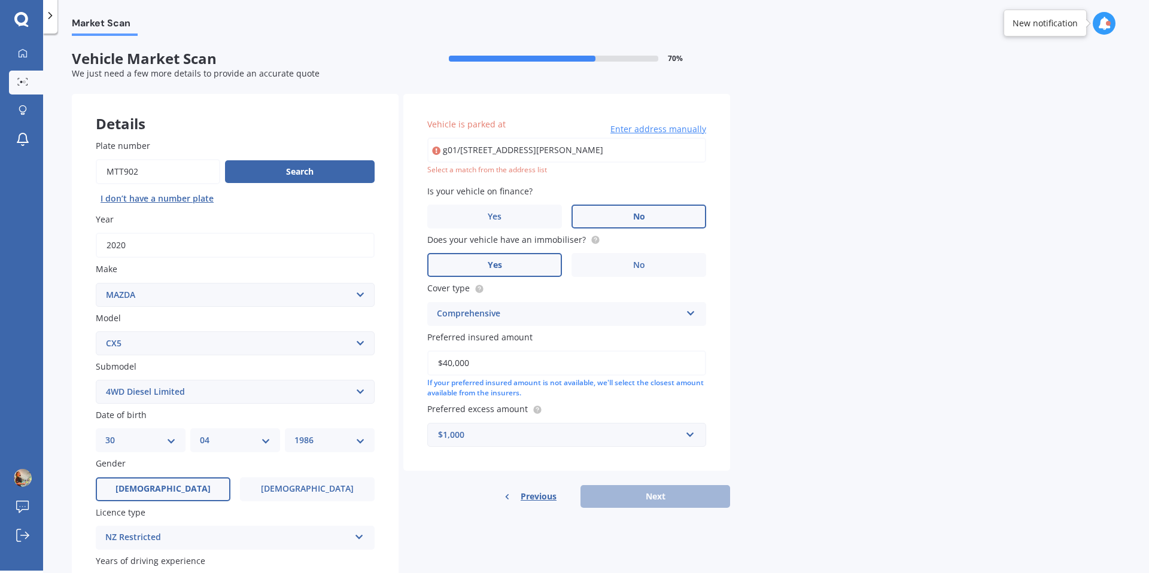
click at [554, 148] on input "g01/[STREET_ADDRESS][PERSON_NAME]" at bounding box center [566, 150] width 279 height 25
type input "g01/[STREET_ADDRESS][PERSON_NAME]"
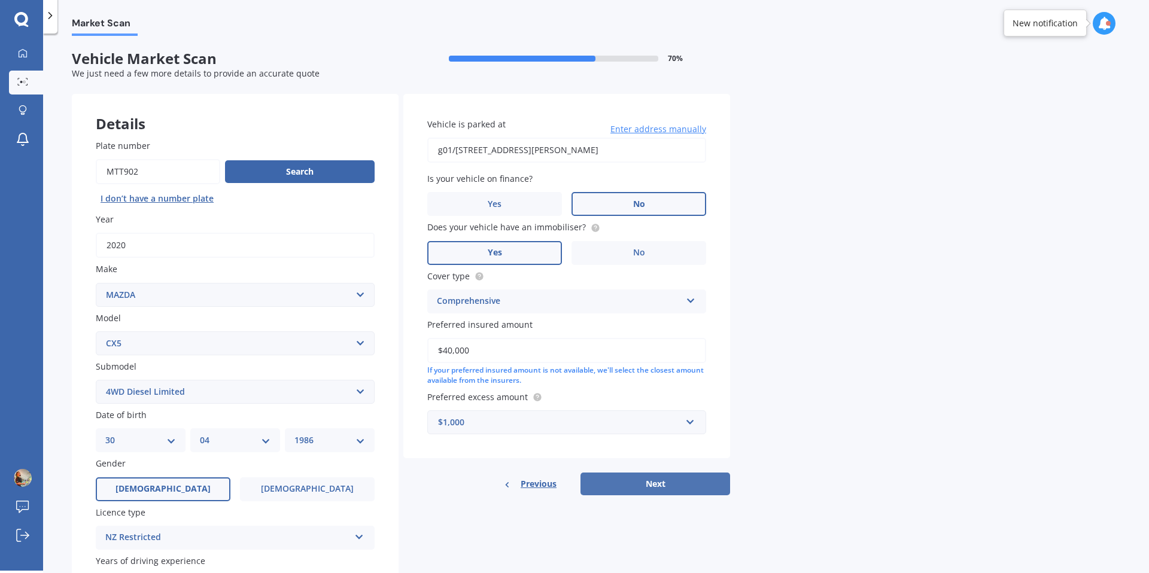
click at [672, 481] on button "Next" at bounding box center [656, 484] width 150 height 23
select select "30"
select select "04"
select select "1986"
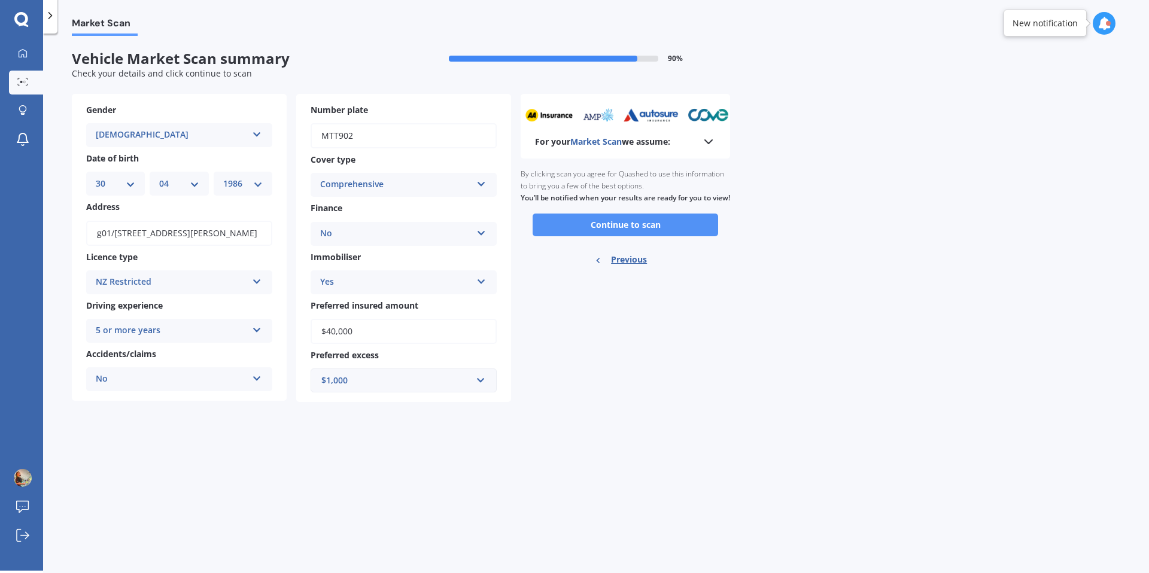
click at [619, 236] on button "Continue to scan" at bounding box center [626, 225] width 186 height 23
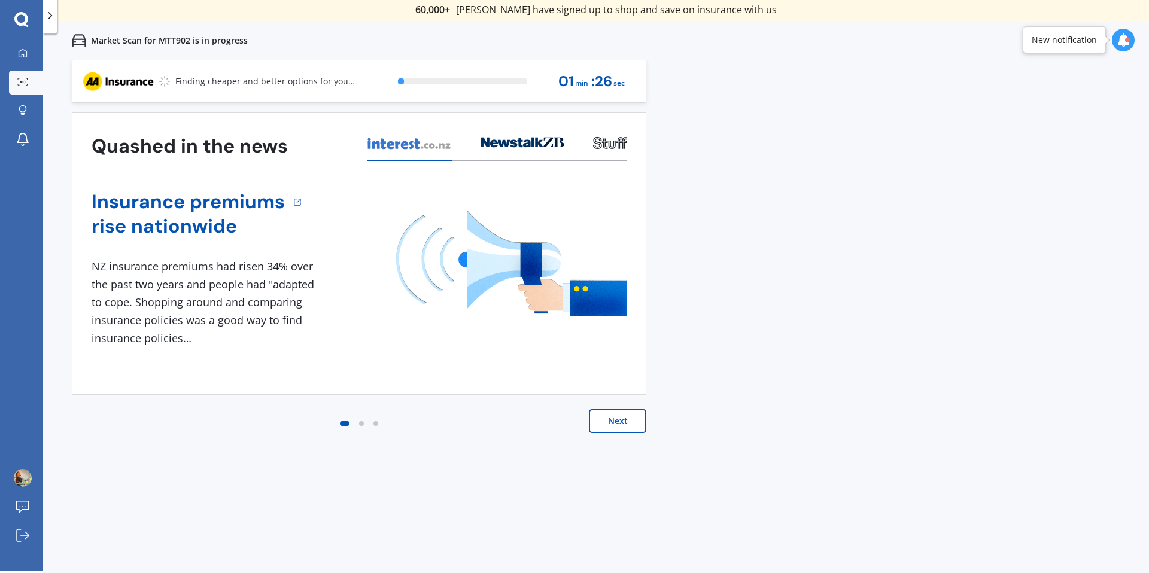
click at [598, 425] on button "Next" at bounding box center [617, 421] width 57 height 24
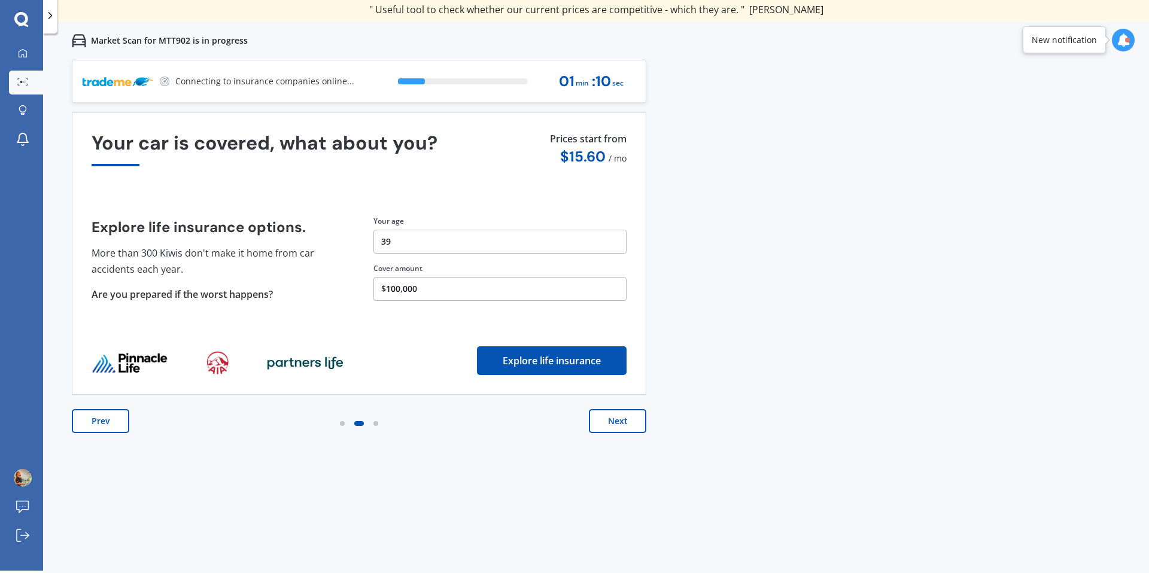
click at [572, 364] on button "Explore life insurance" at bounding box center [552, 361] width 150 height 29
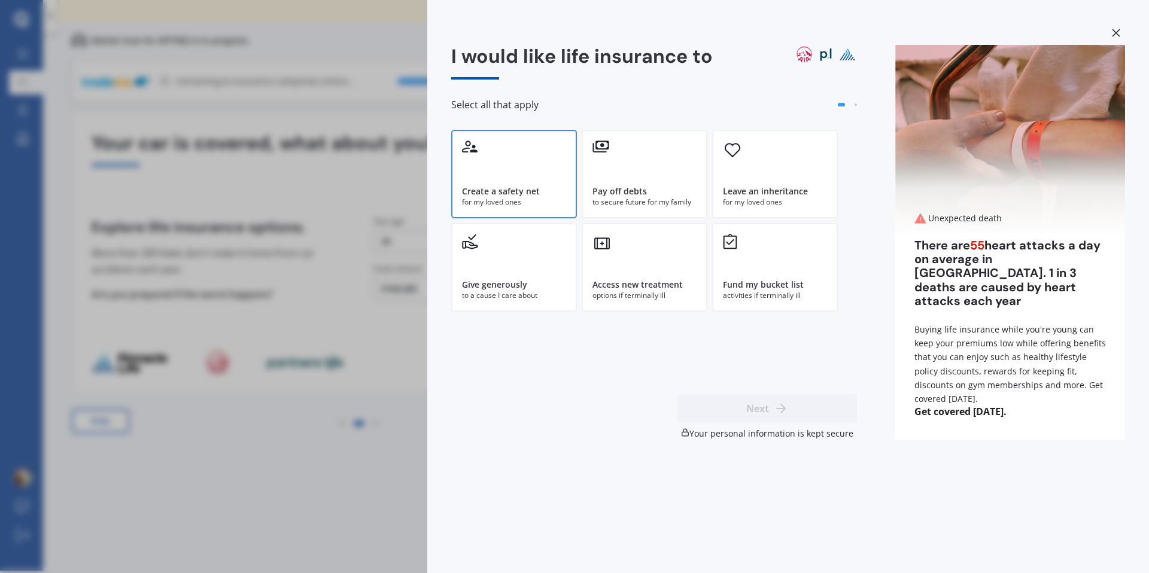
click at [545, 168] on div "Create a safety net for my loved ones" at bounding box center [514, 174] width 126 height 89
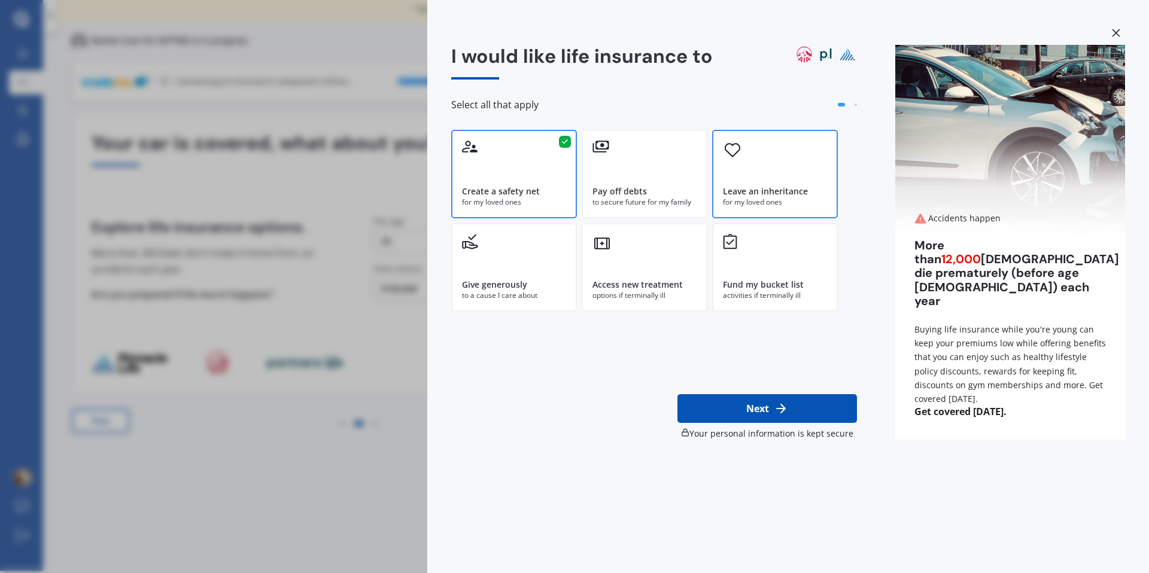
click at [754, 196] on div "Leave an inheritance" at bounding box center [765, 192] width 85 height 12
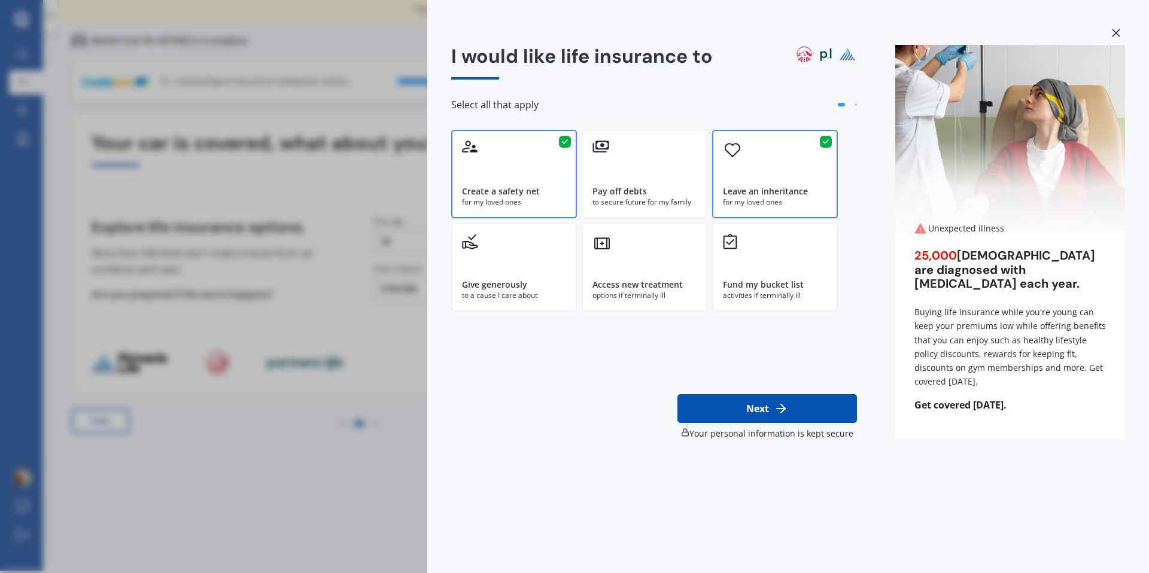
click at [757, 405] on button "Next" at bounding box center [768, 408] width 180 height 29
select select "30"
select select "04"
select select "1986"
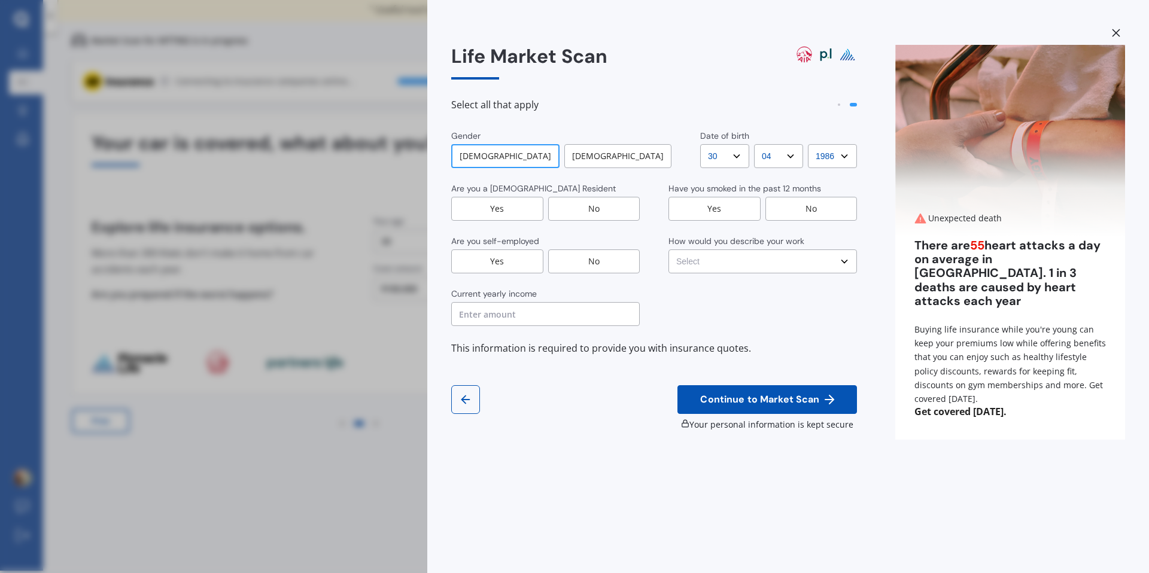
click at [499, 202] on div "Yes" at bounding box center [497, 209] width 92 height 24
click at [709, 209] on div "Yes" at bounding box center [715, 209] width 92 height 24
click at [800, 211] on div "No" at bounding box center [811, 209] width 92 height 24
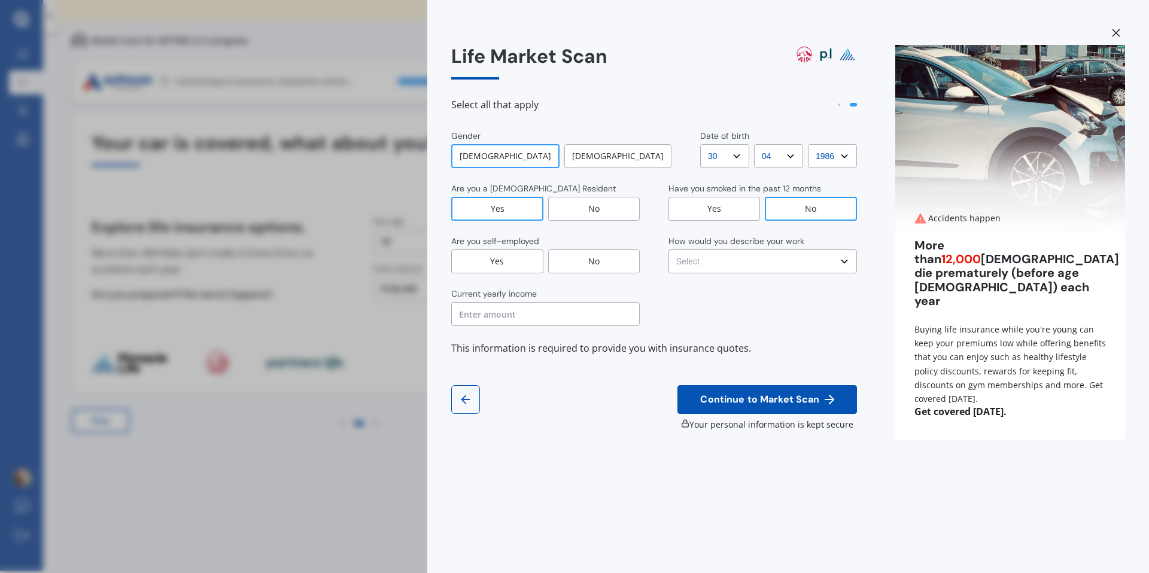
click at [531, 262] on div "Yes" at bounding box center [497, 262] width 92 height 24
click at [721, 267] on select "Select No manual work e.g. lawyer, consultant, engineer Light manual work [PERS…" at bounding box center [763, 262] width 189 height 24
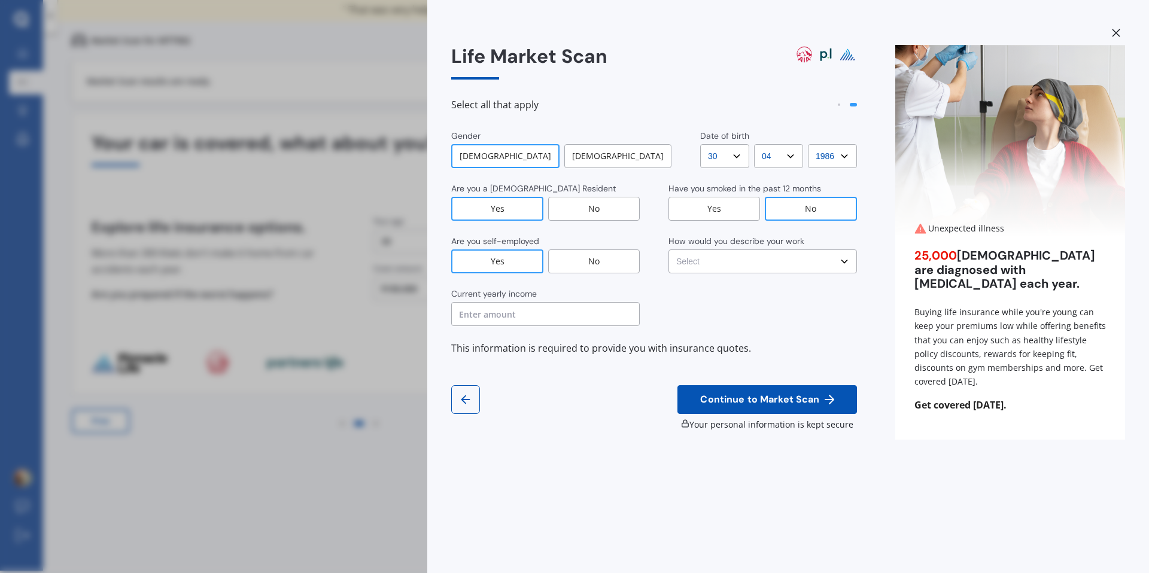
select select "No manual work e.g. lawyer, consultant, engineer"
click at [669, 250] on select "Select No manual work e.g. lawyer, consultant, engineer Light manual work [PERS…" at bounding box center [763, 262] width 189 height 24
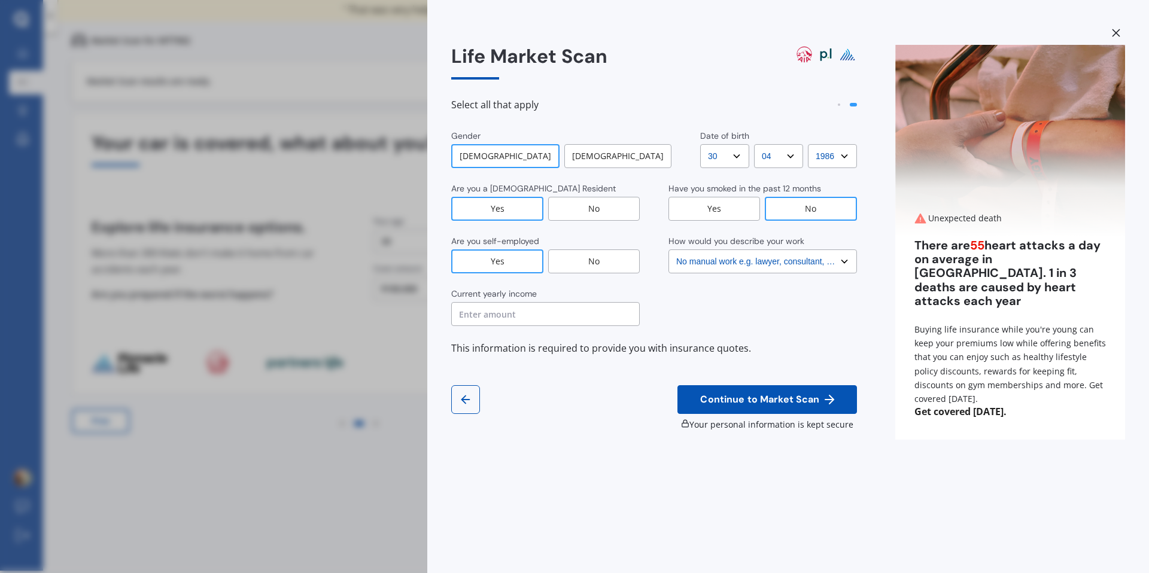
click at [591, 322] on input "text" at bounding box center [545, 314] width 189 height 24
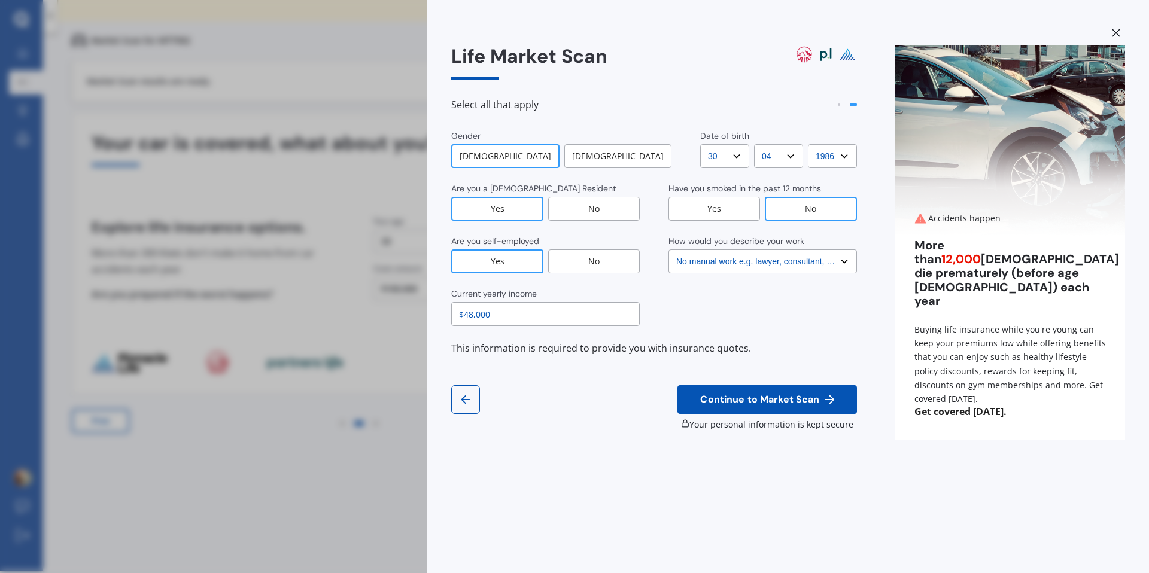
type input "$48,000"
click at [727, 402] on span "Continue to Market Scan" at bounding box center [760, 399] width 124 height 11
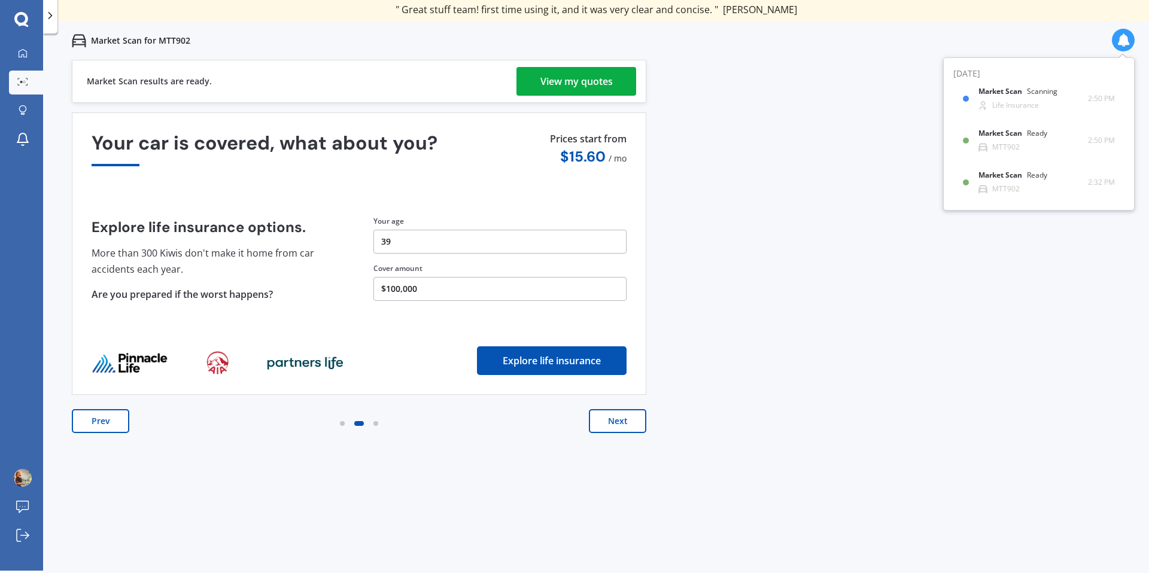
click at [612, 426] on button "Next" at bounding box center [617, 421] width 57 height 24
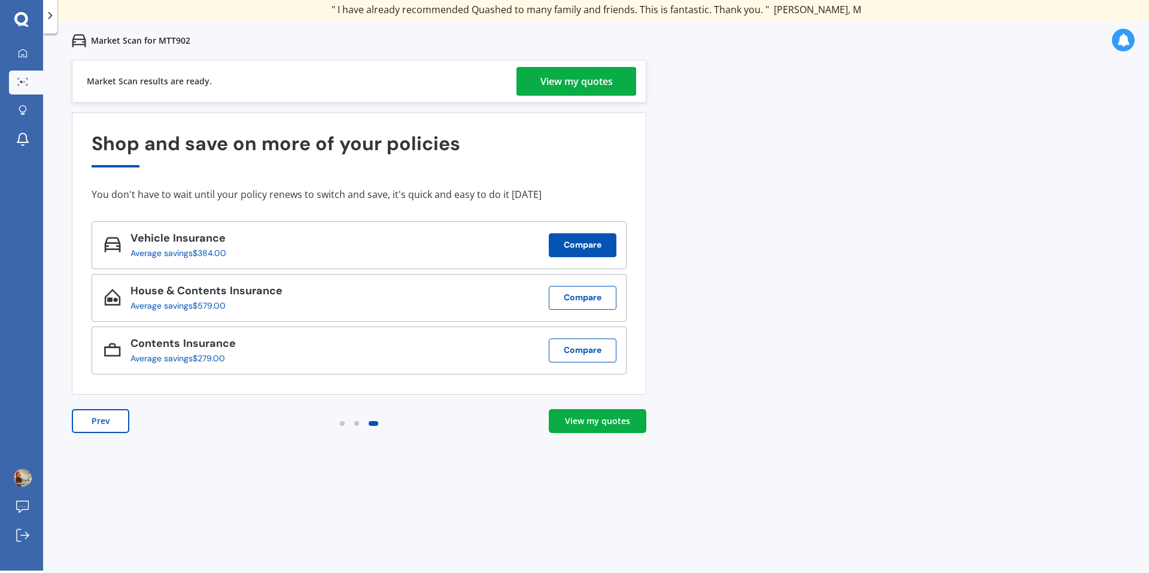
click at [572, 242] on button "Compare" at bounding box center [583, 245] width 68 height 24
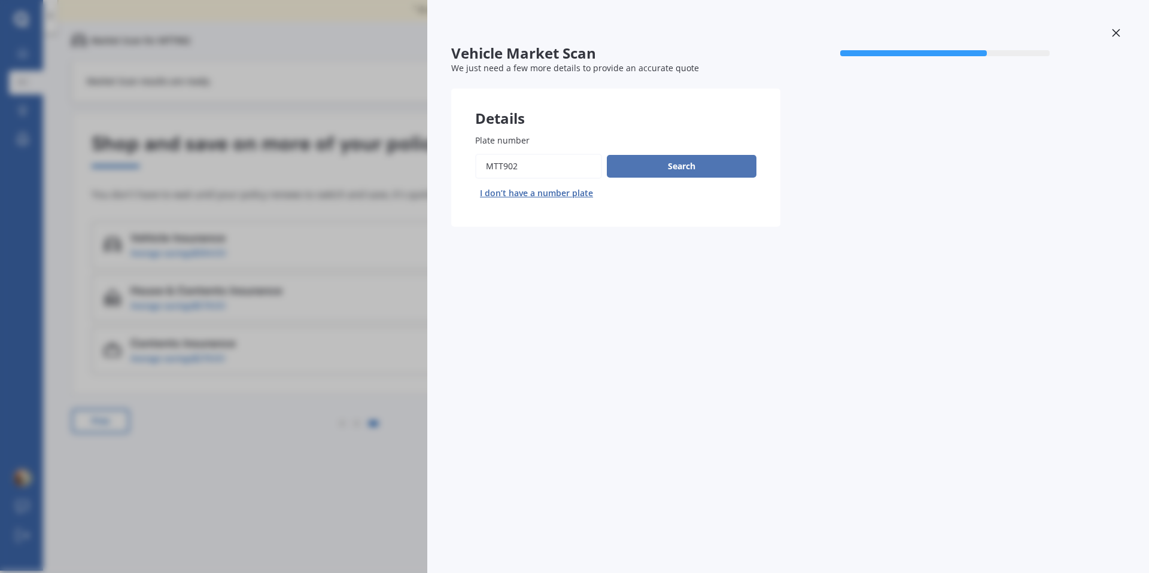
click at [636, 168] on button "Search" at bounding box center [682, 166] width 150 height 23
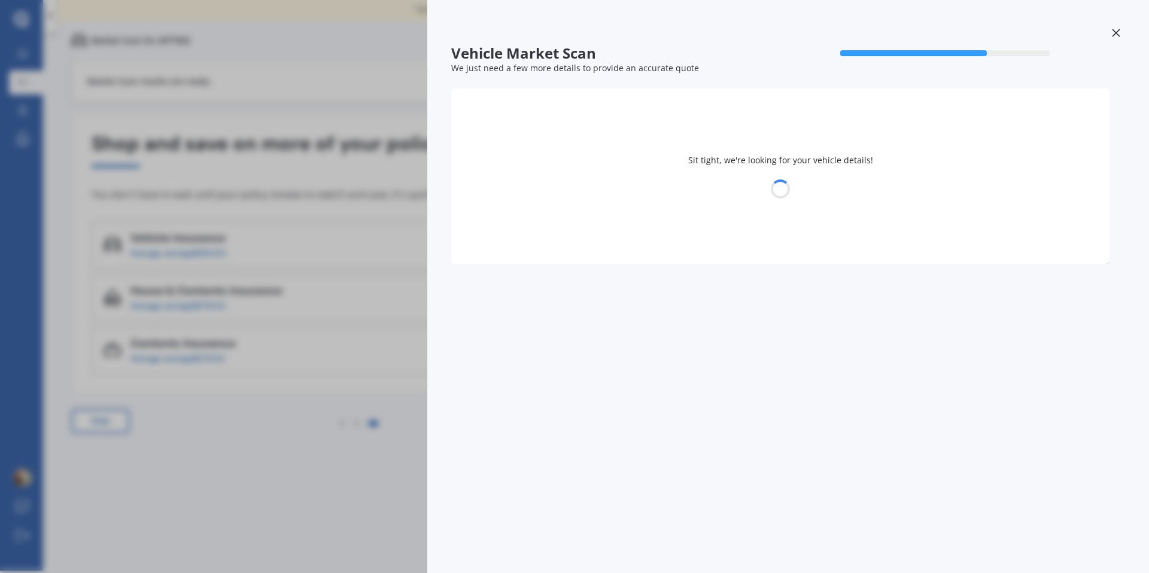
select select "MAZDA"
select select "30"
select select "04"
select select "1986"
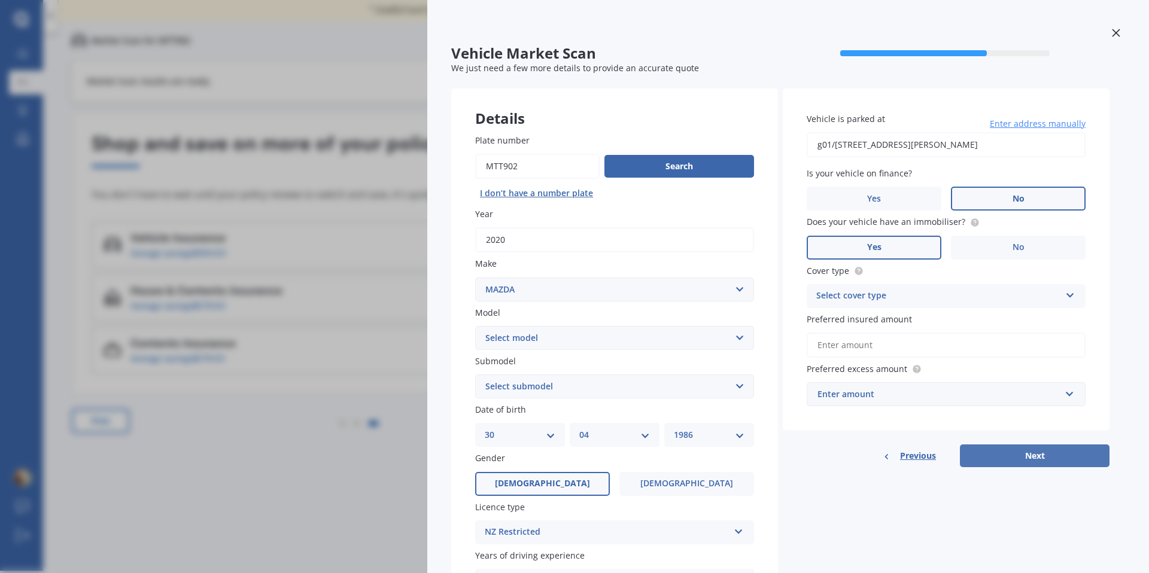
click at [1006, 458] on button "Next" at bounding box center [1035, 456] width 150 height 23
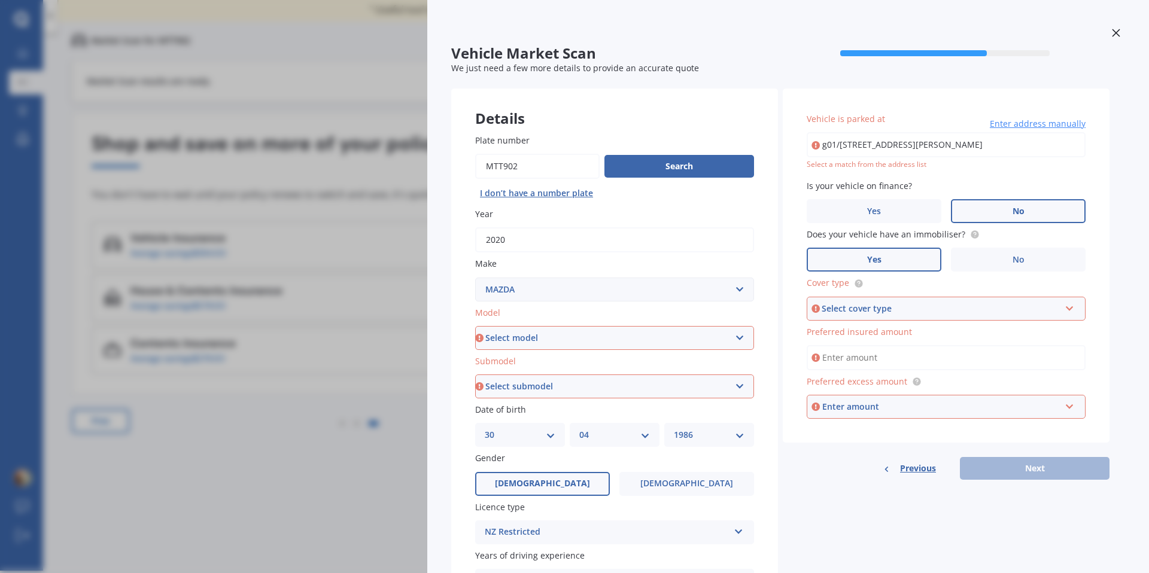
click at [326, 463] on div "Vehicle Market Scan 70 % We just need a few more details to provide an accurate…" at bounding box center [574, 286] width 1149 height 573
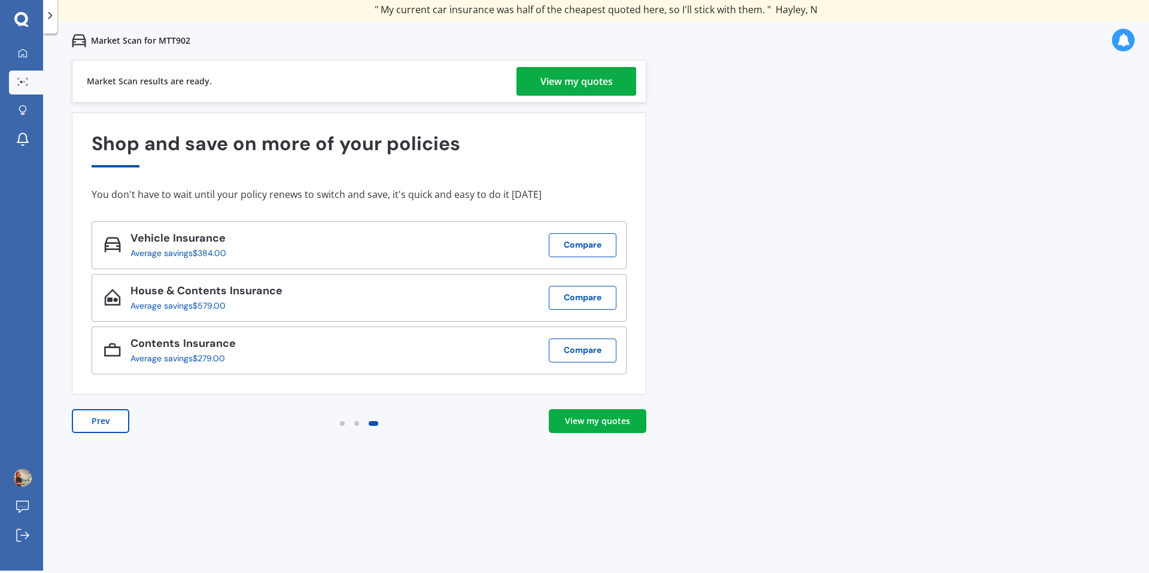
click at [557, 81] on div "View my quotes" at bounding box center [576, 81] width 72 height 29
